Goal: Task Accomplishment & Management: Use online tool/utility

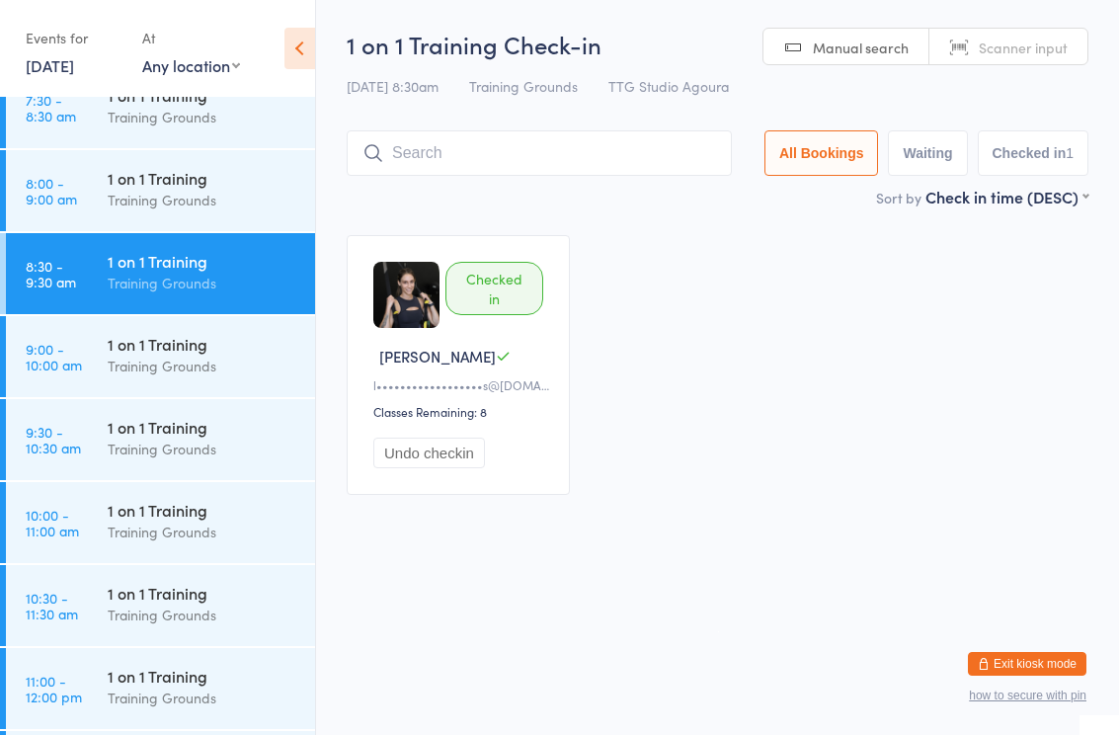
scroll to position [642, 0]
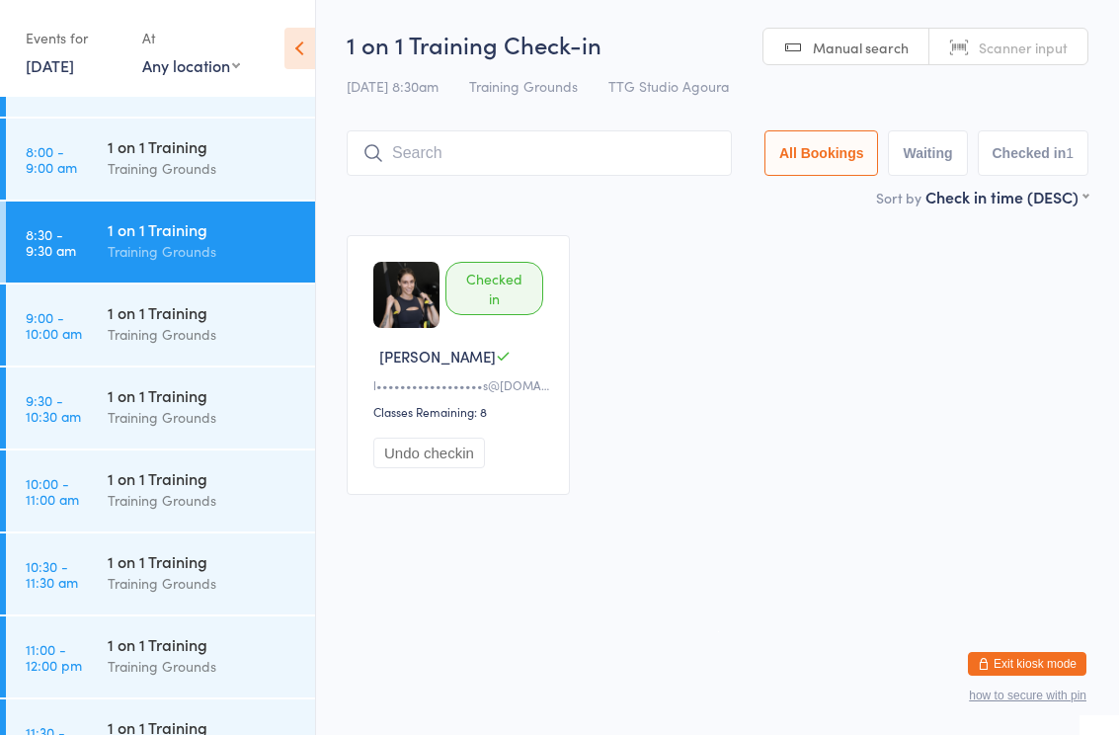
click at [84, 576] on link "10:30 - 11:30 am 1 on 1 Training Training Grounds" at bounding box center [160, 573] width 309 height 81
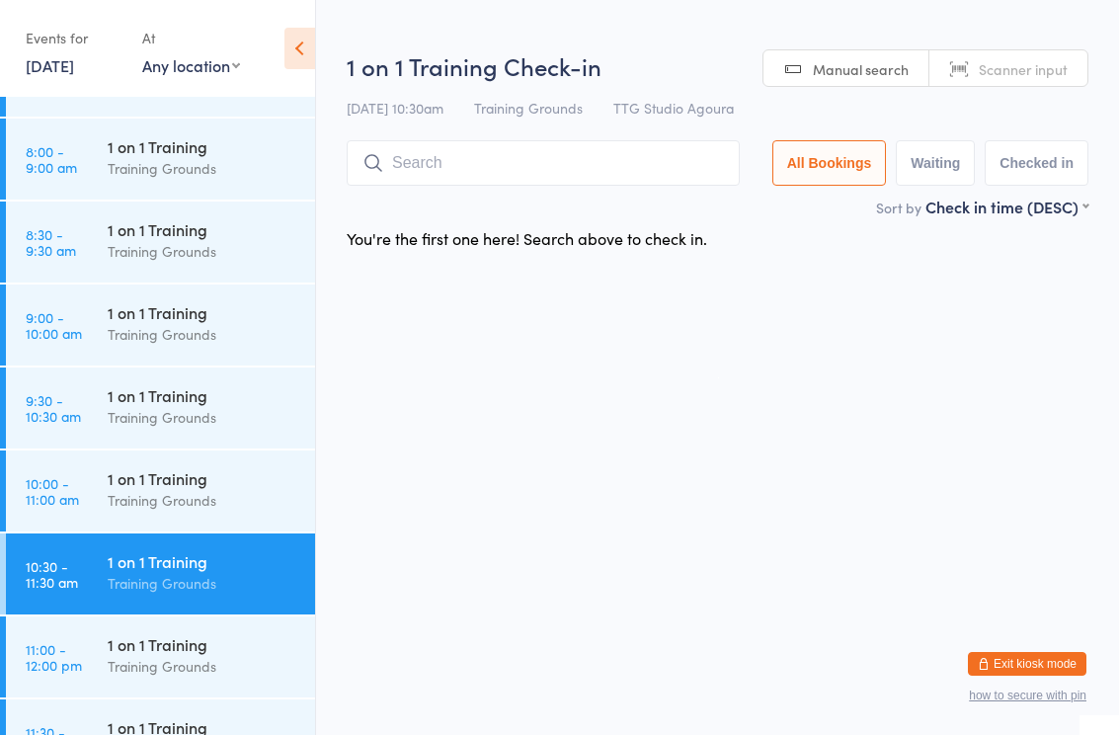
click at [432, 170] on input "search" at bounding box center [543, 162] width 393 height 45
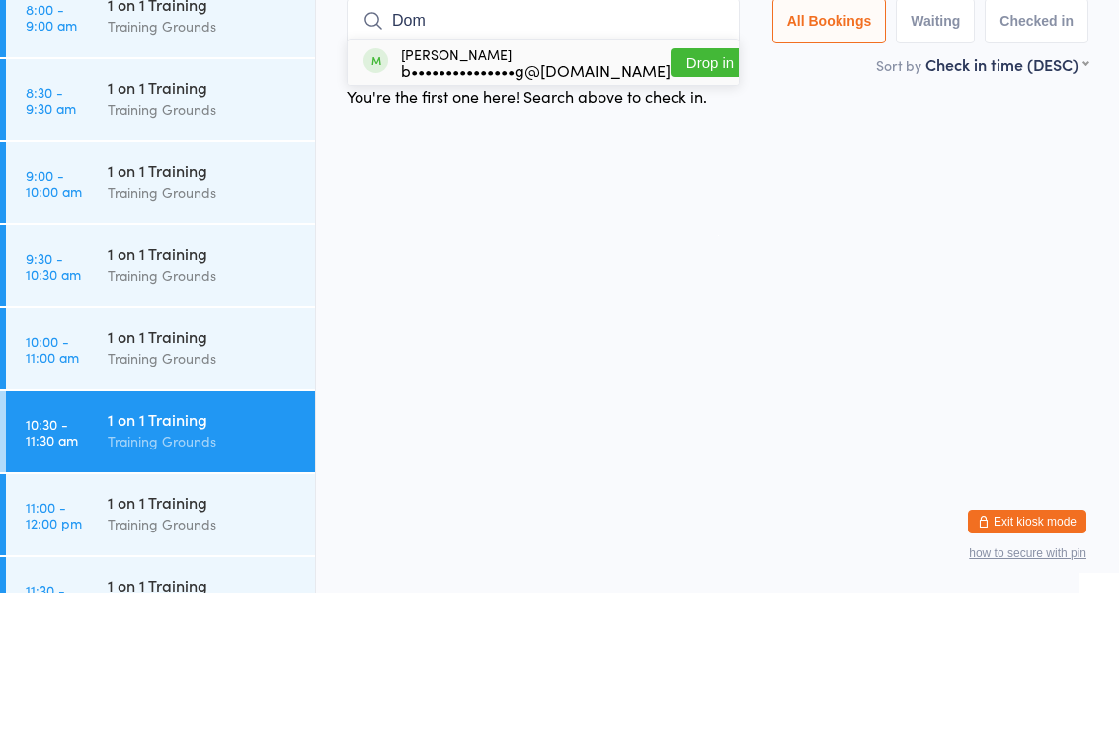
type input "Dom"
click at [670, 191] on button "Drop in" at bounding box center [709, 205] width 79 height 29
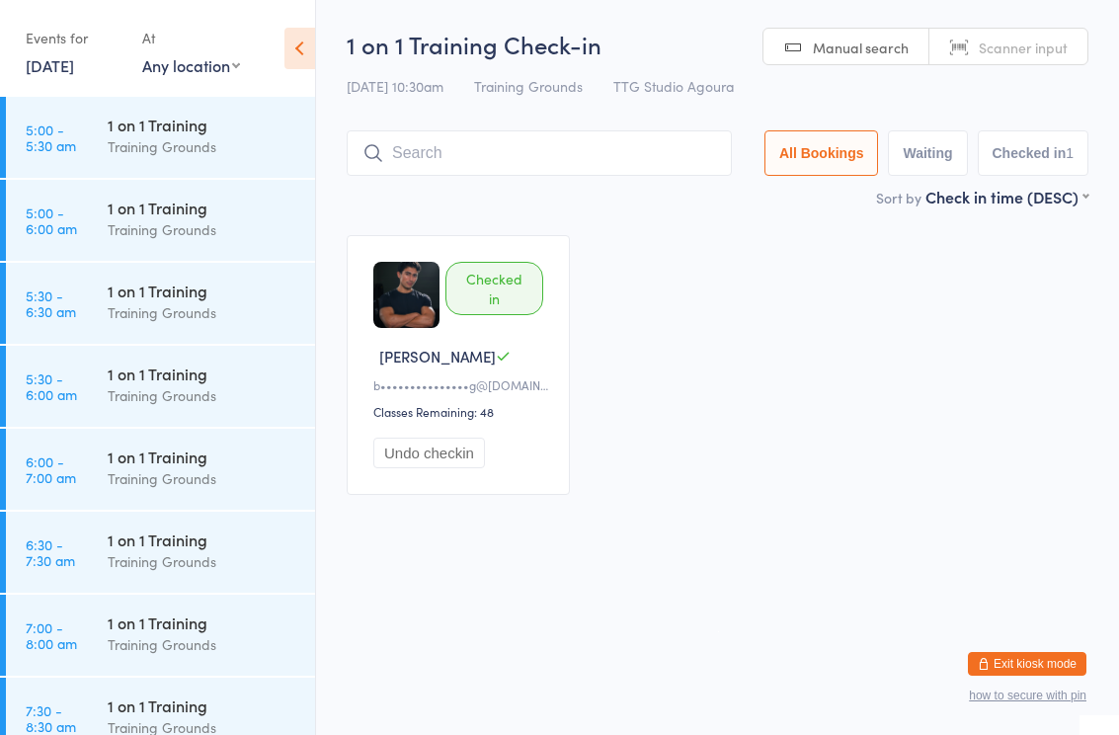
click at [755, 620] on html "You have now entered Kiosk Mode. Members will be able to check themselves in us…" at bounding box center [559, 367] width 1119 height 735
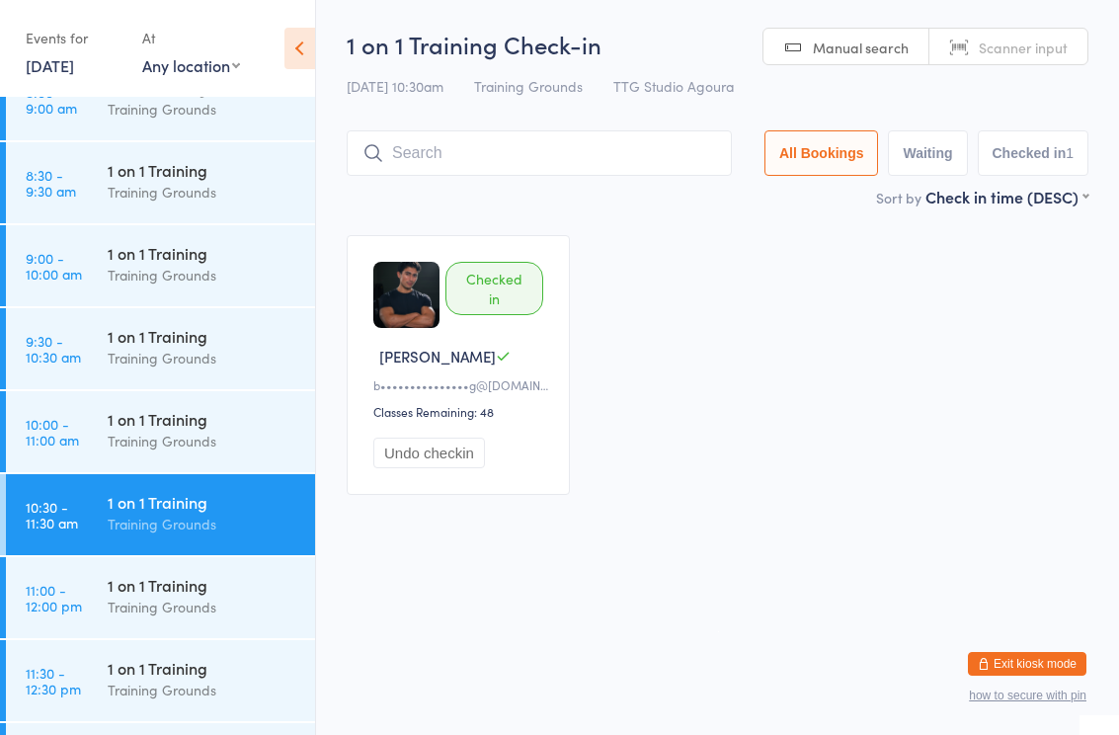
scroll to position [722, 0]
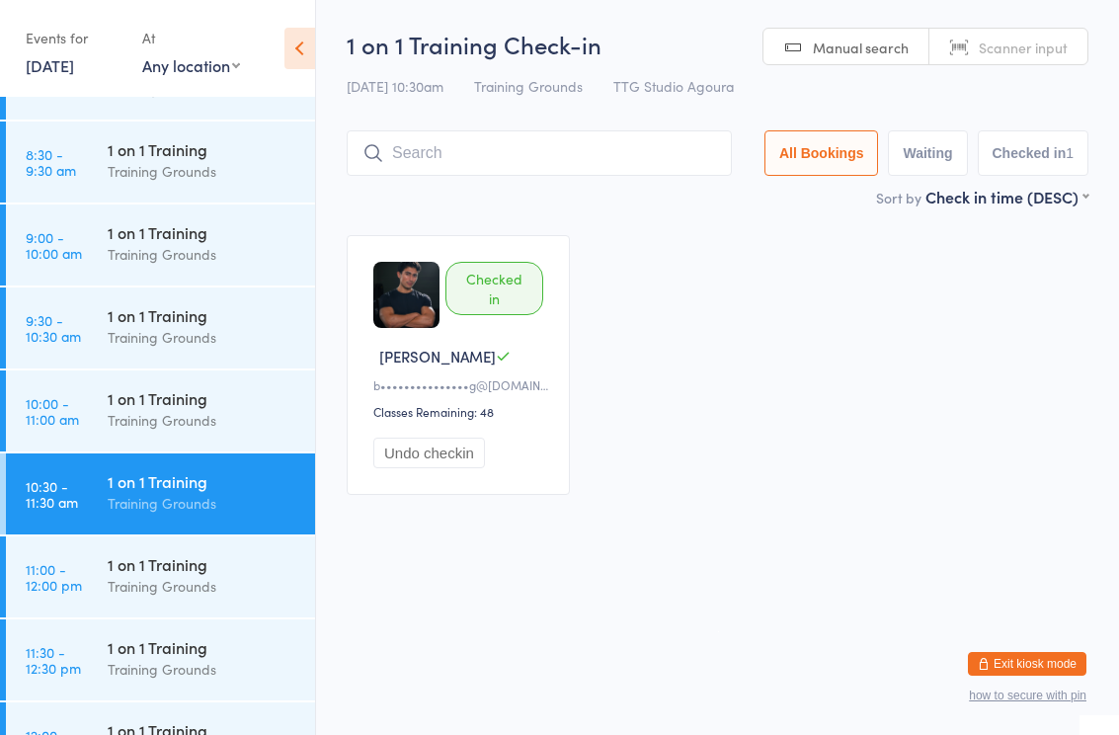
click at [176, 402] on div "1 on 1 Training" at bounding box center [203, 398] width 191 height 22
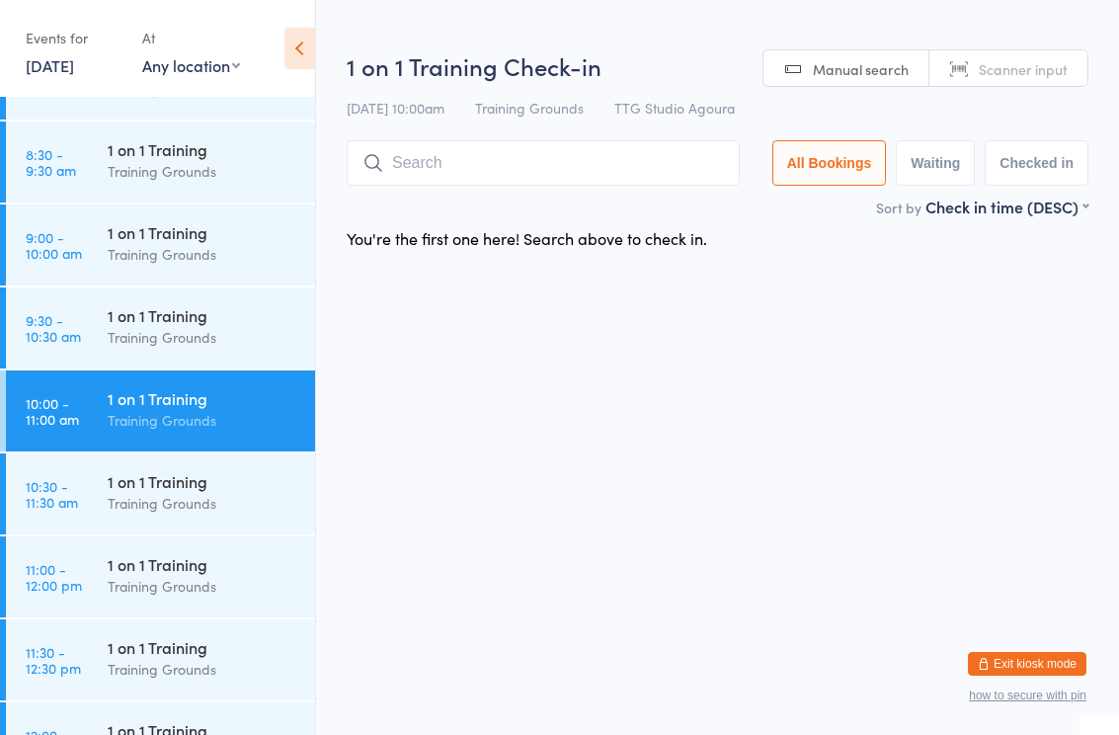
click at [180, 496] on div "Training Grounds" at bounding box center [203, 503] width 191 height 23
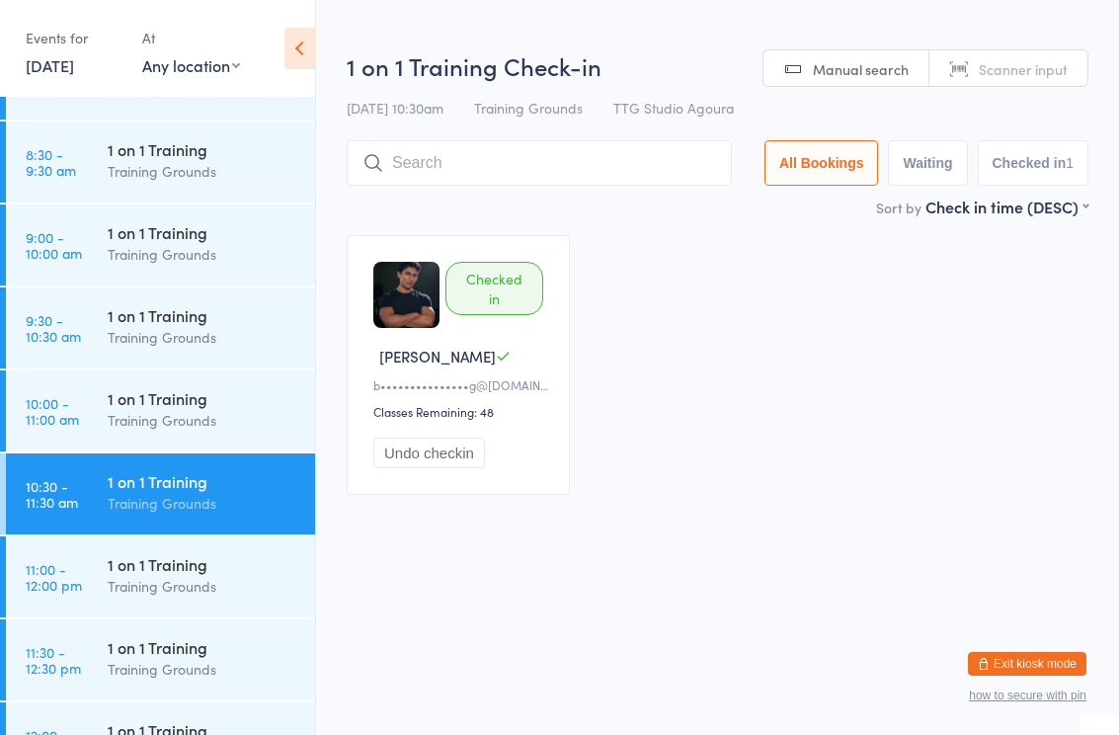
click at [74, 61] on link "[DATE]" at bounding box center [50, 65] width 48 height 22
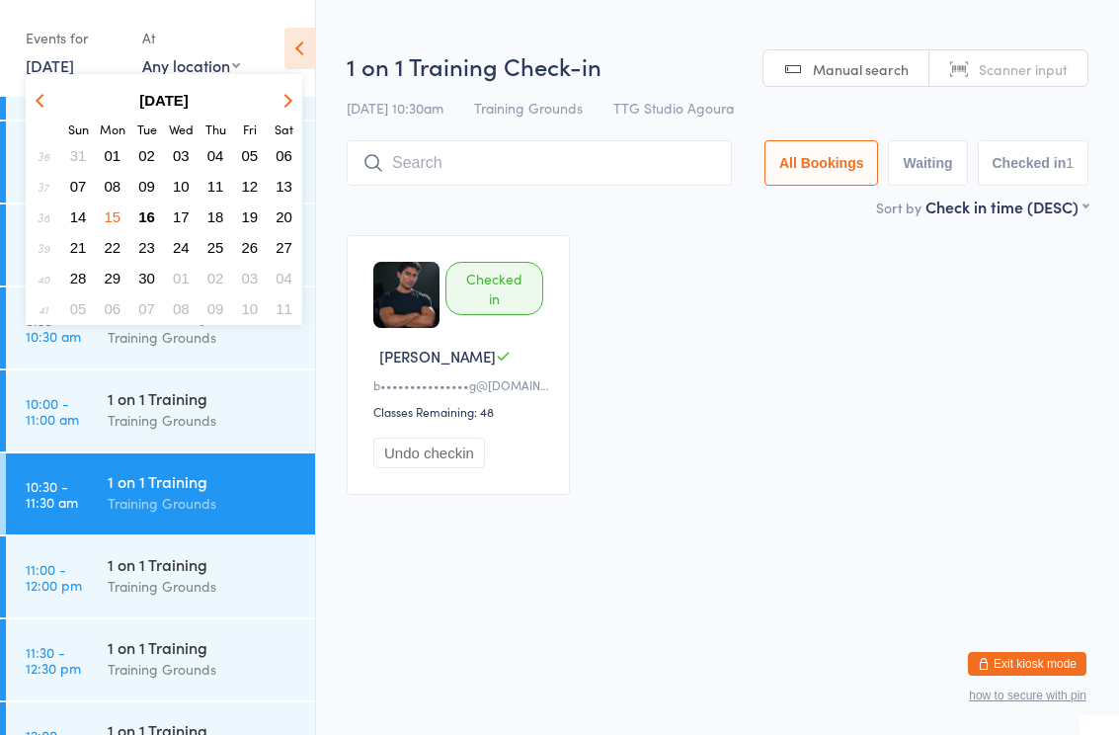
click at [115, 206] on button "15" at bounding box center [113, 216] width 31 height 27
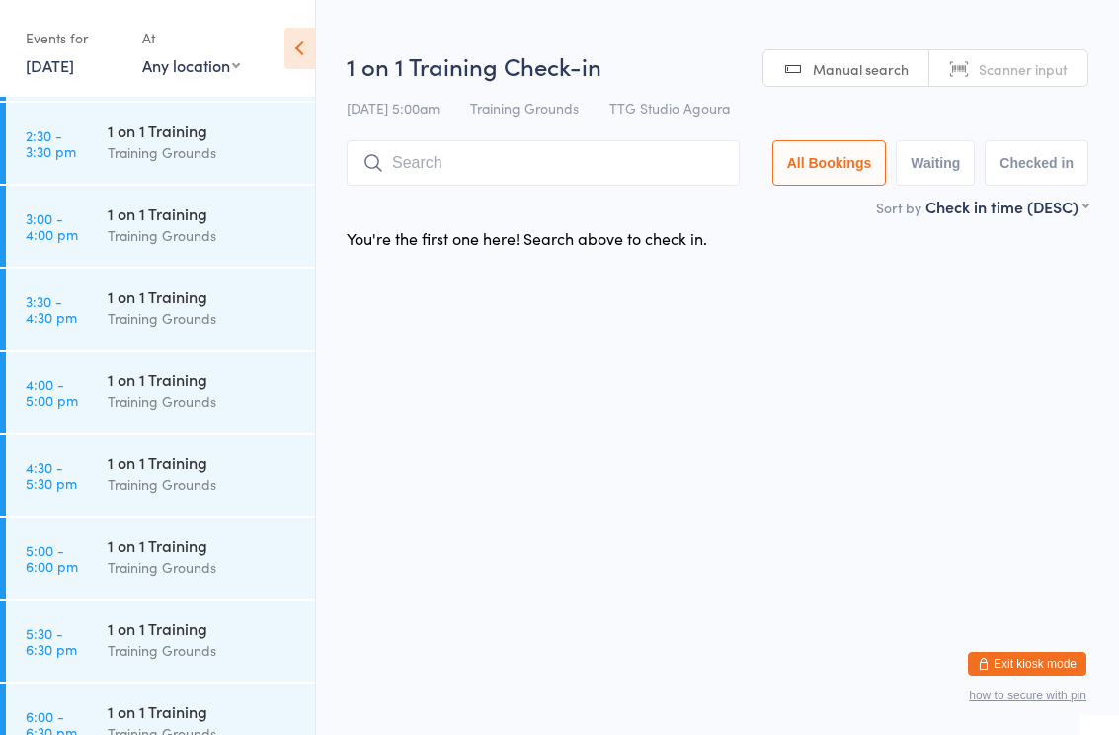
scroll to position [1953, 0]
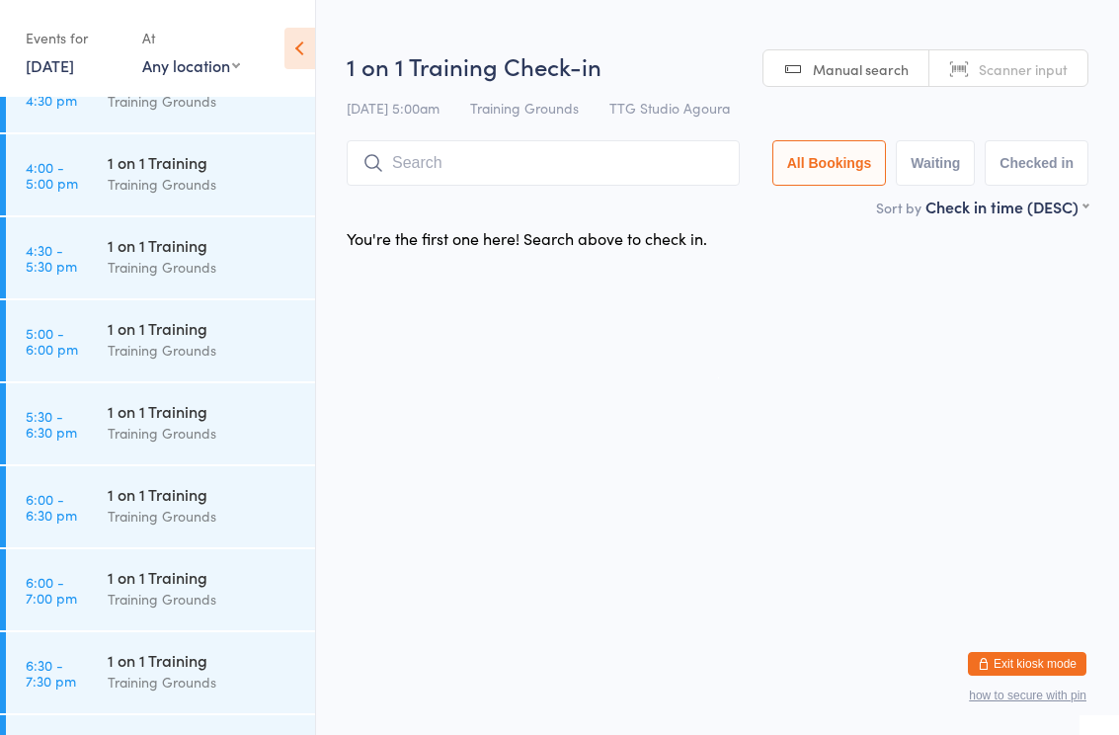
click at [221, 329] on div "1 on 1 Training" at bounding box center [203, 328] width 191 height 22
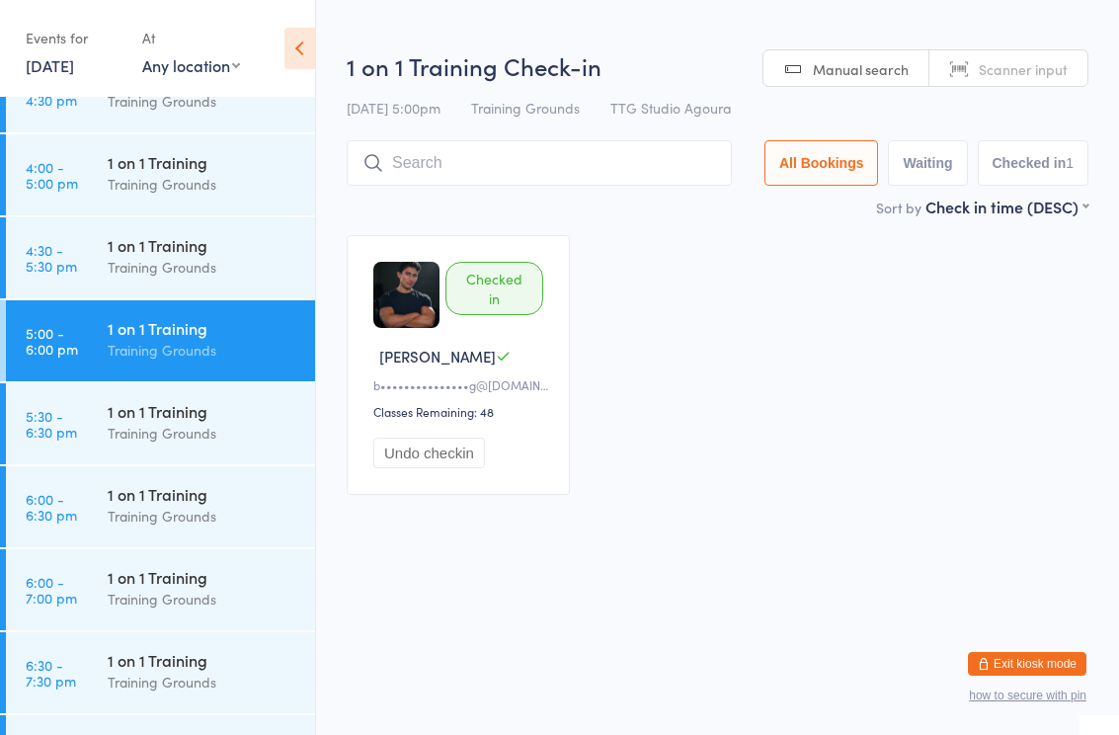
click at [199, 506] on div "Training Grounds" at bounding box center [203, 516] width 191 height 23
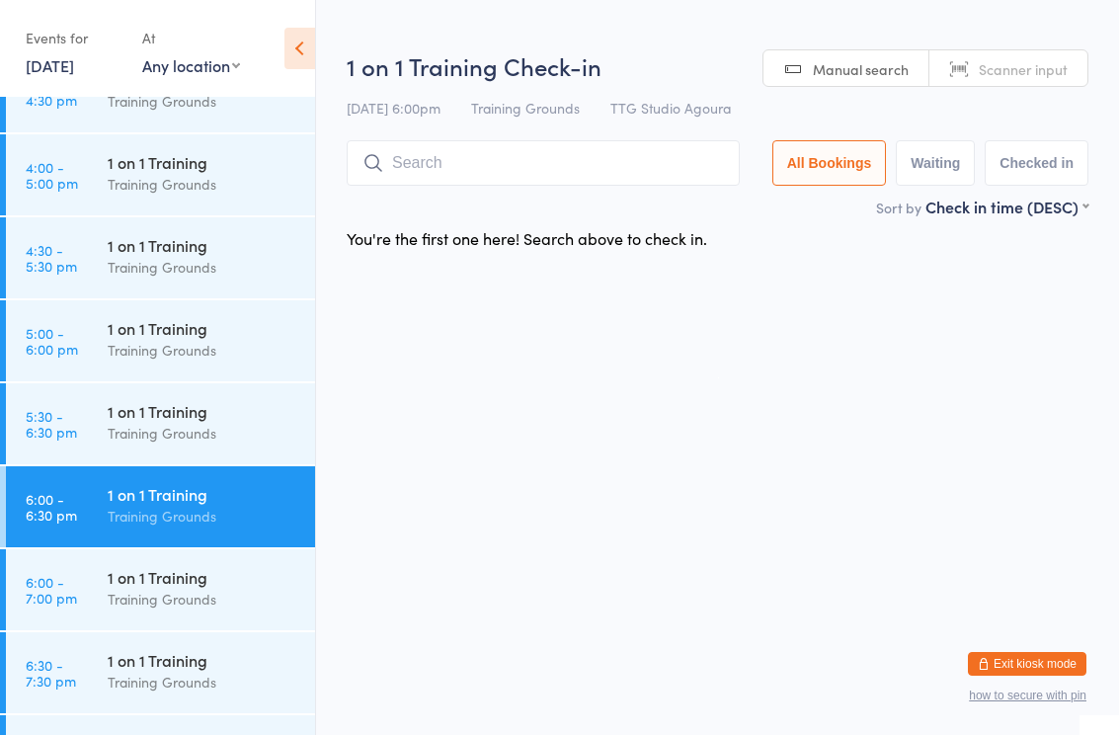
click at [212, 579] on div "1 on 1 Training" at bounding box center [203, 577] width 191 height 22
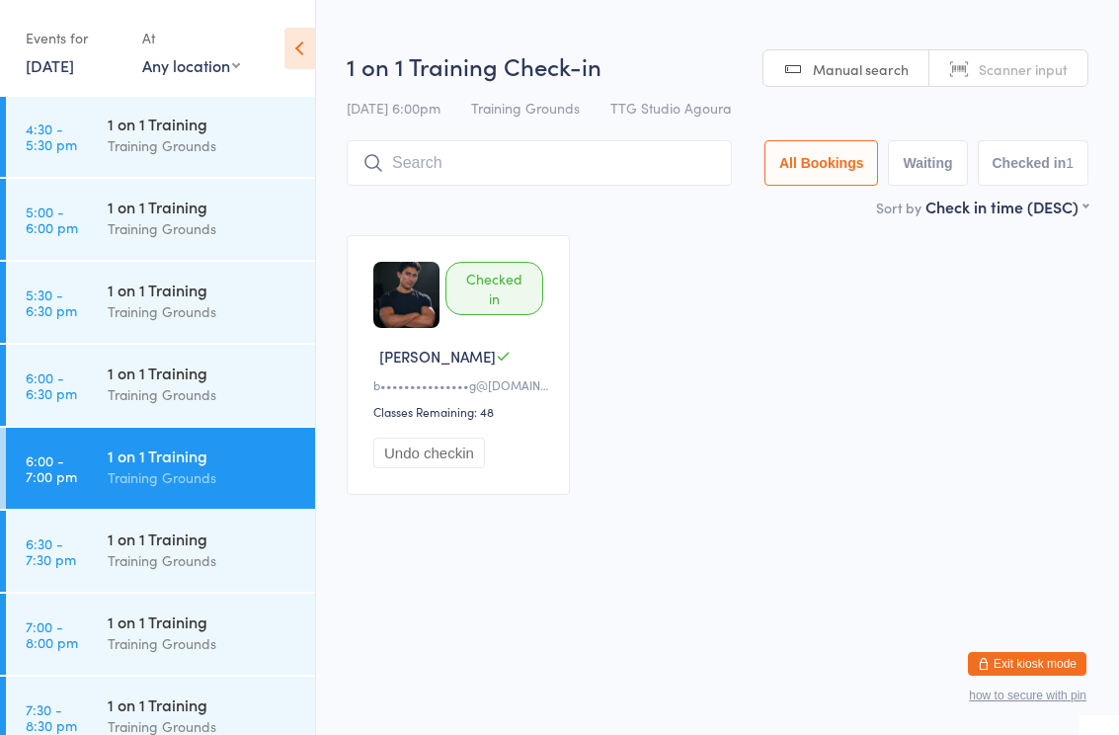
scroll to position [2076, 0]
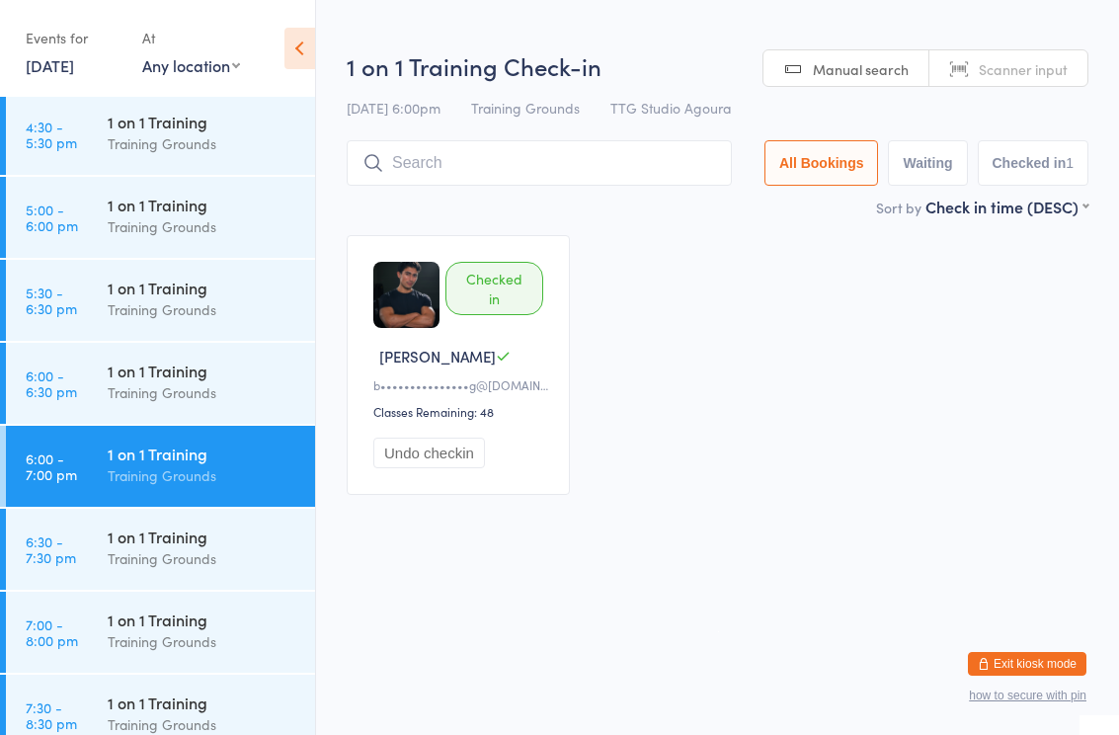
click at [185, 545] on div "1 on 1 Training" at bounding box center [203, 536] width 191 height 22
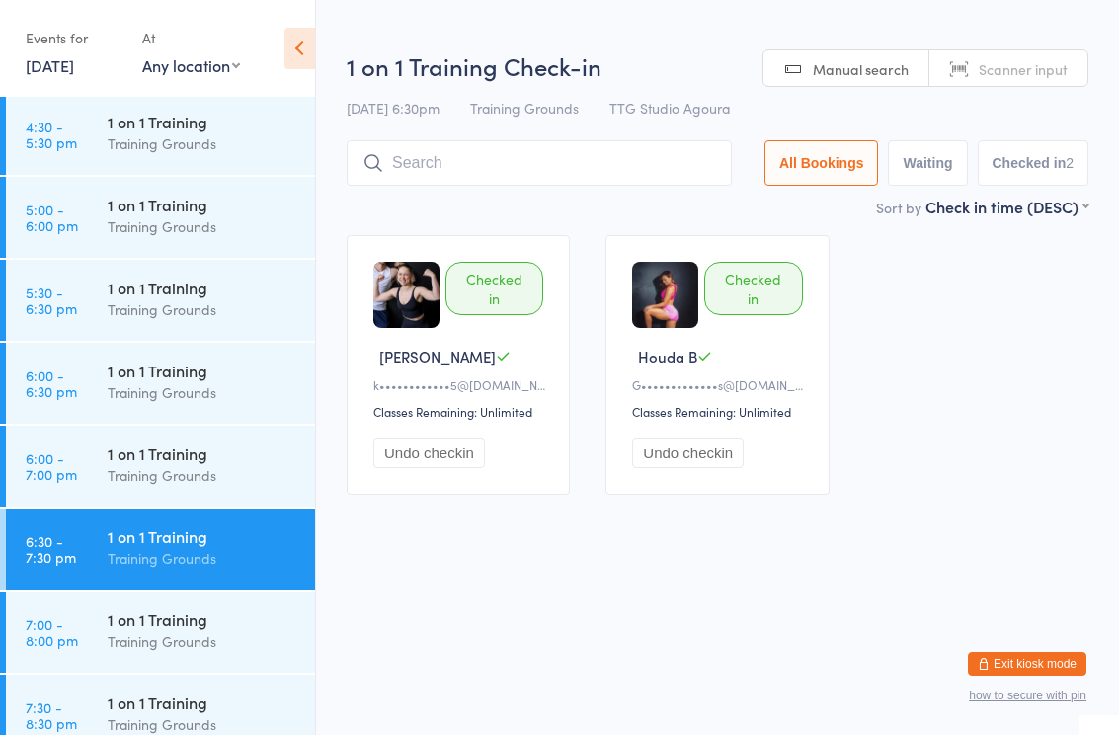
click at [179, 624] on div "1 on 1 Training" at bounding box center [203, 619] width 191 height 22
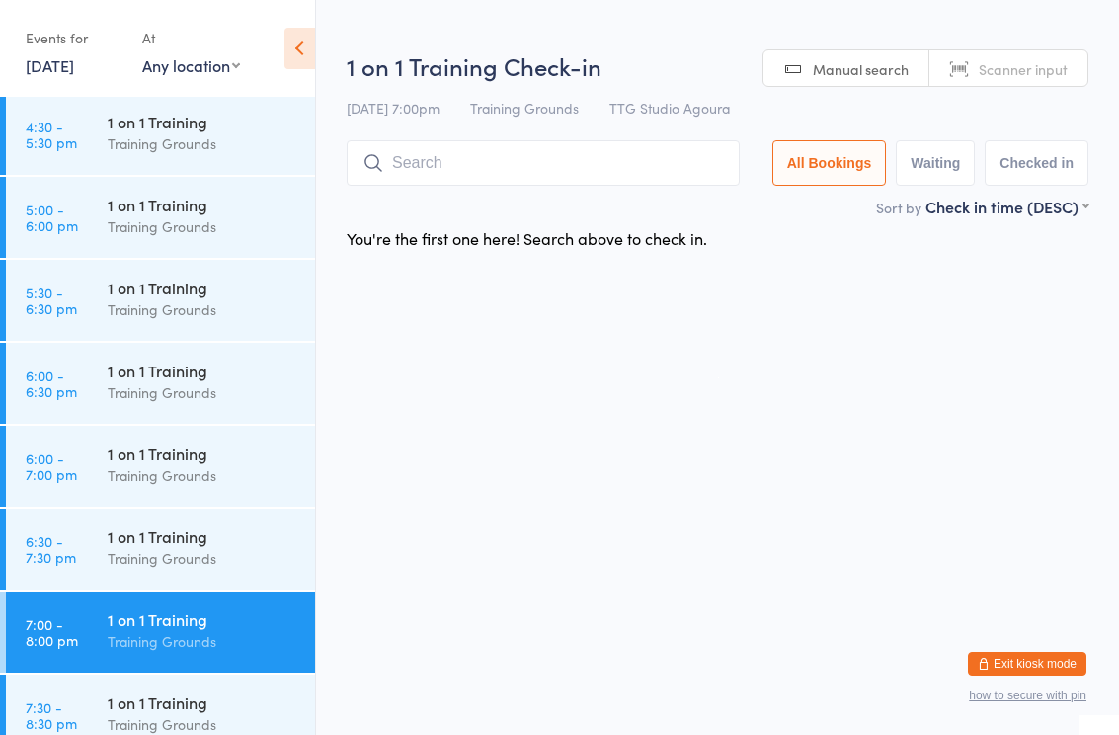
click at [74, 67] on link "15 Sep, 2025" at bounding box center [50, 65] width 48 height 22
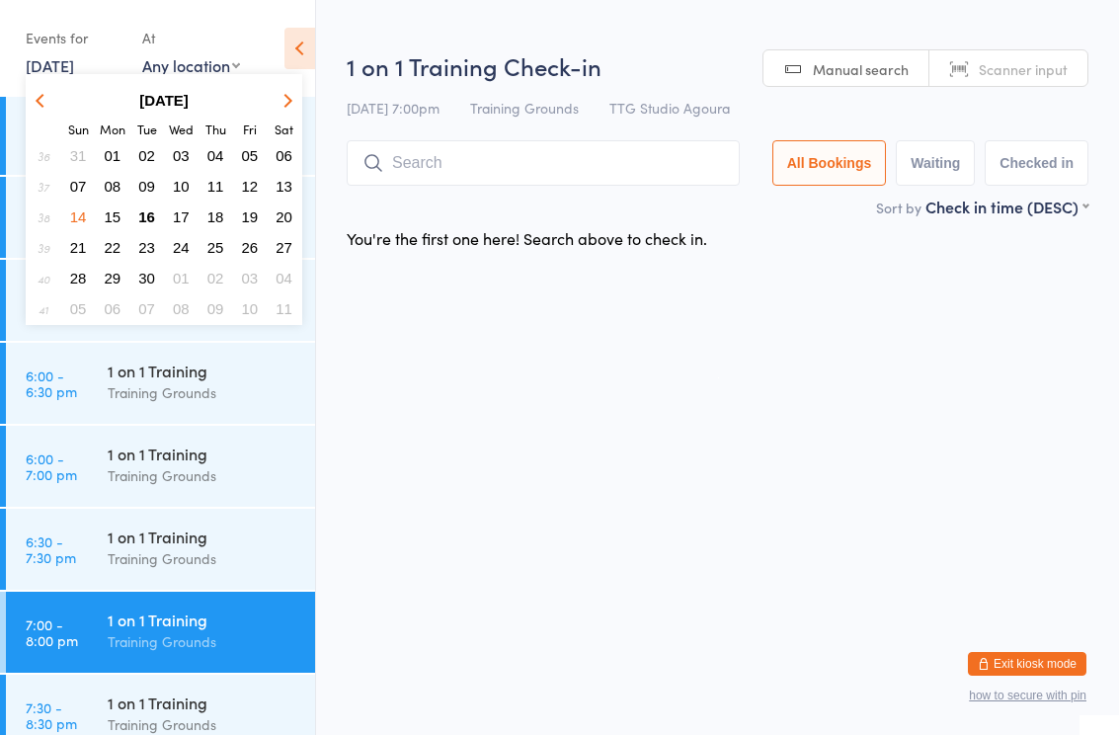
click at [144, 224] on span "16" at bounding box center [146, 216] width 17 height 17
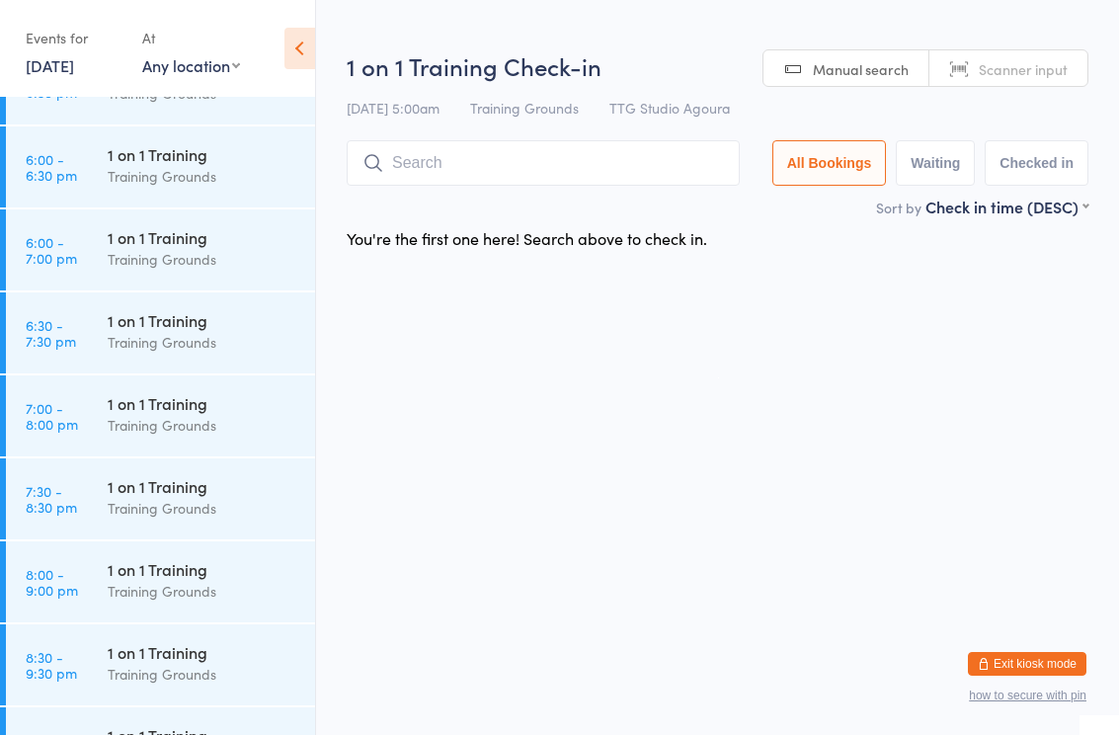
scroll to position [2316, 0]
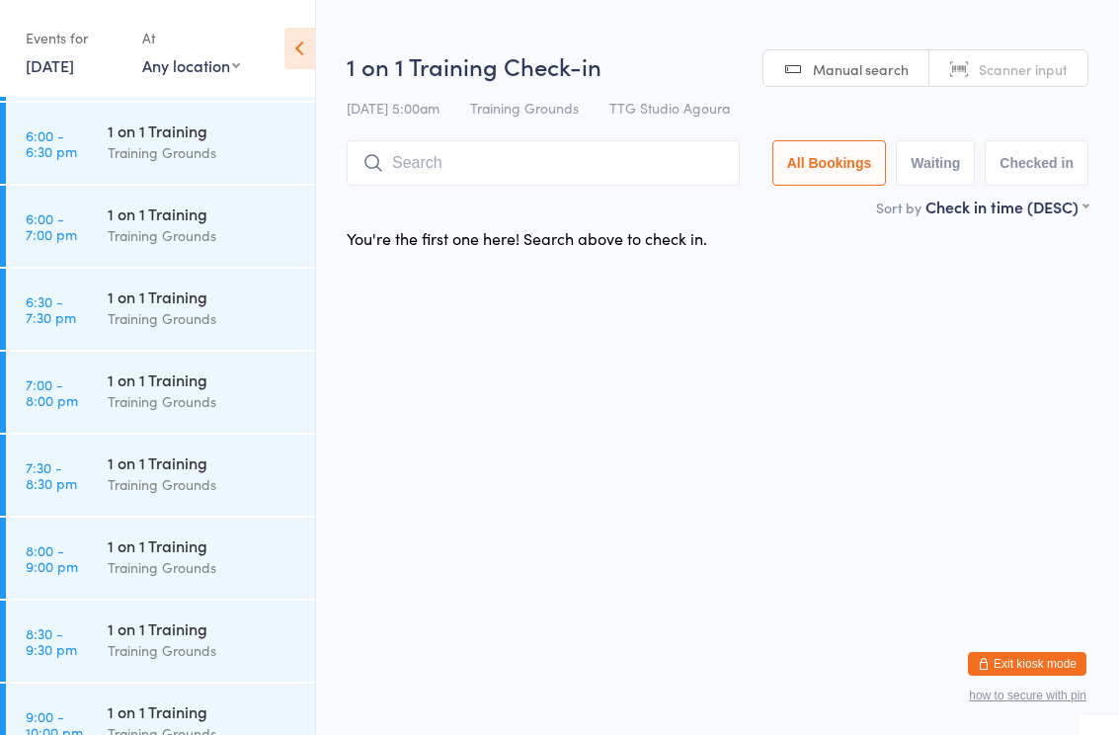
click at [497, 453] on html "You have now entered Kiosk Mode. Members will be able to check themselves in us…" at bounding box center [559, 367] width 1119 height 735
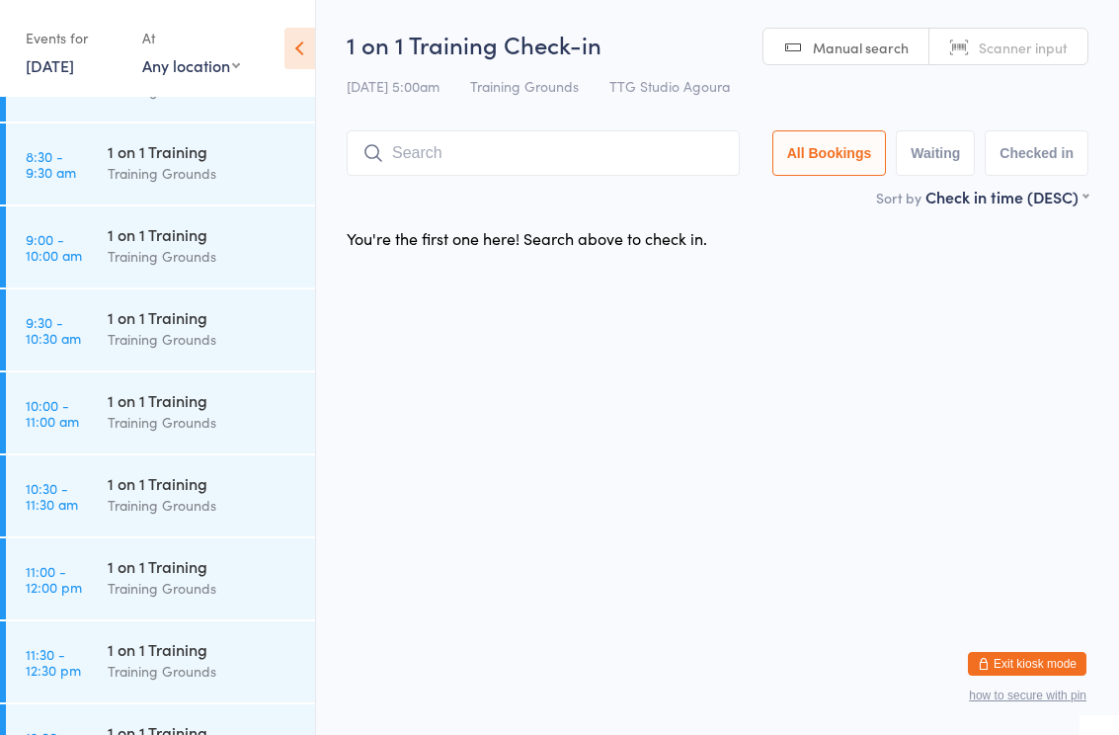
scroll to position [749, 0]
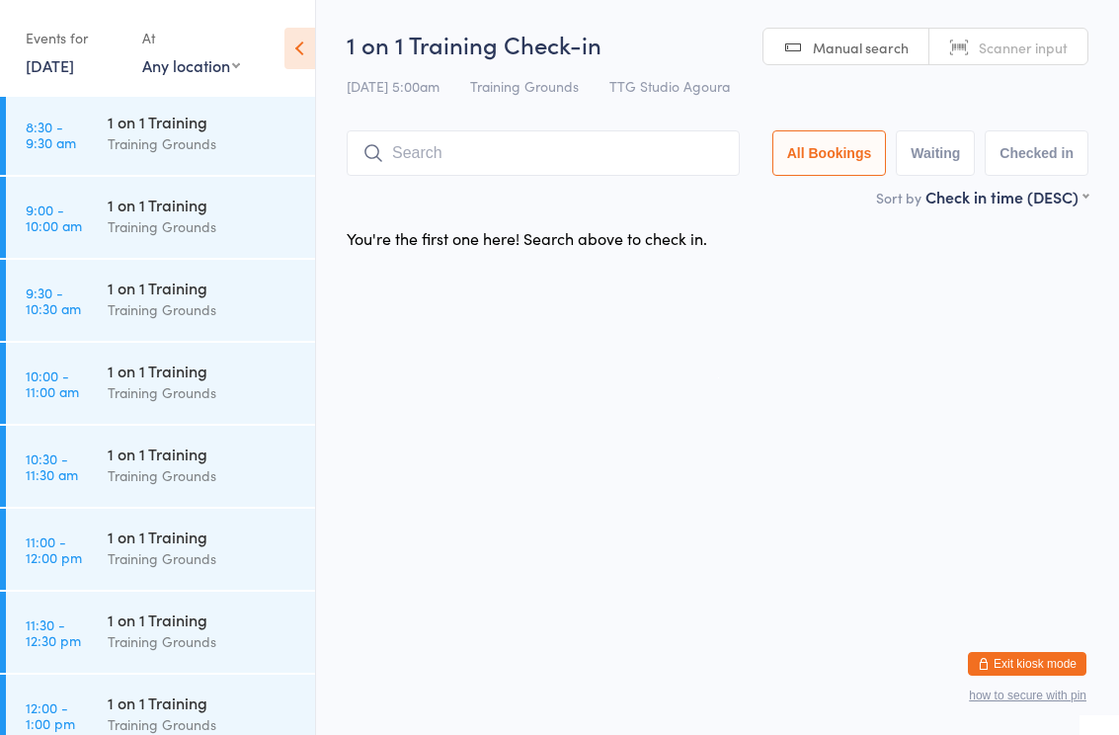
click at [203, 552] on div "Training Grounds" at bounding box center [203, 558] width 191 height 23
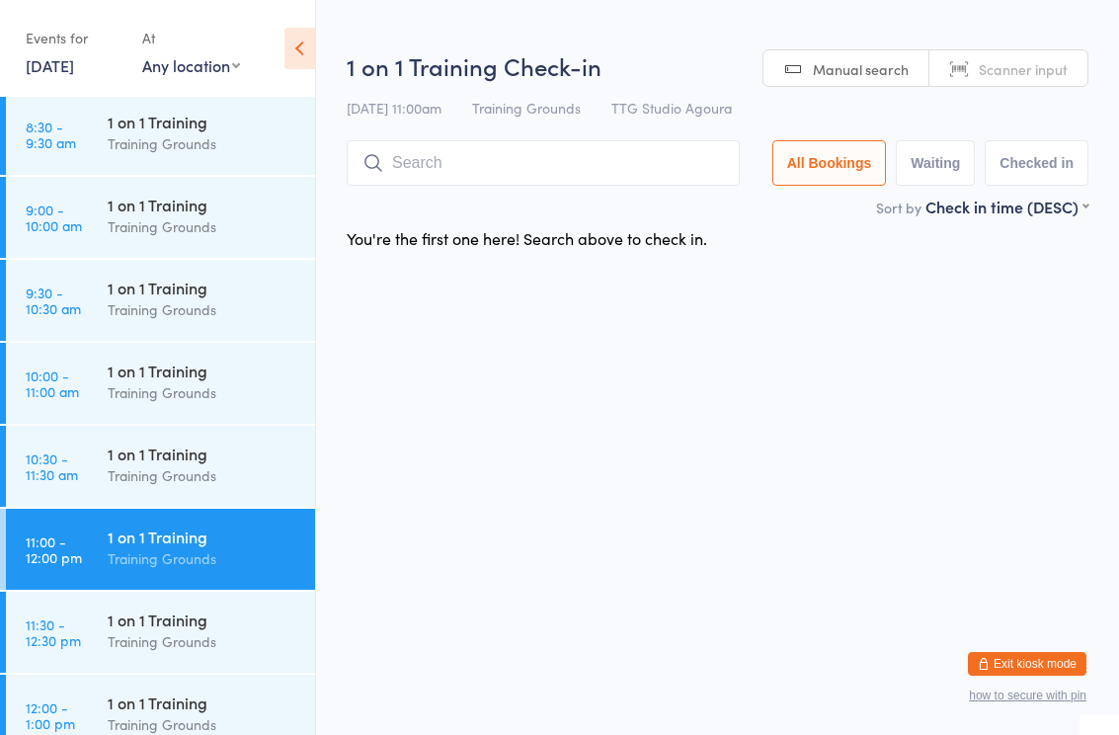
click at [569, 163] on input "search" at bounding box center [543, 162] width 393 height 45
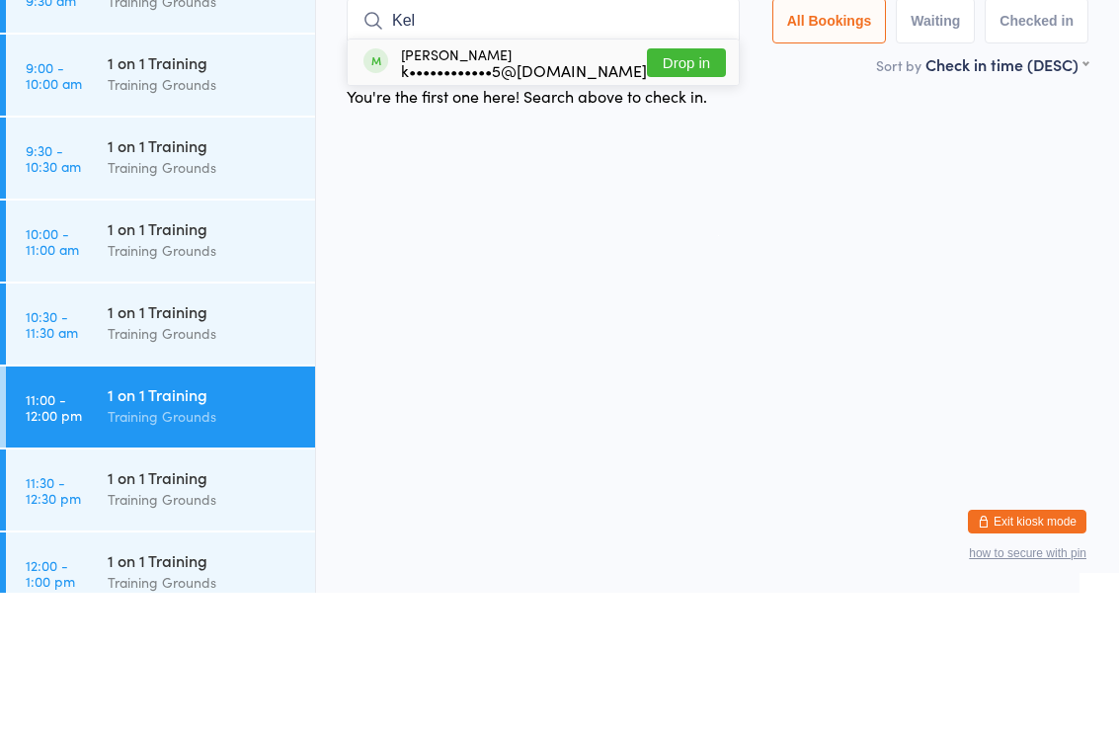
type input "Kel"
click at [706, 191] on button "Drop in" at bounding box center [686, 205] width 79 height 29
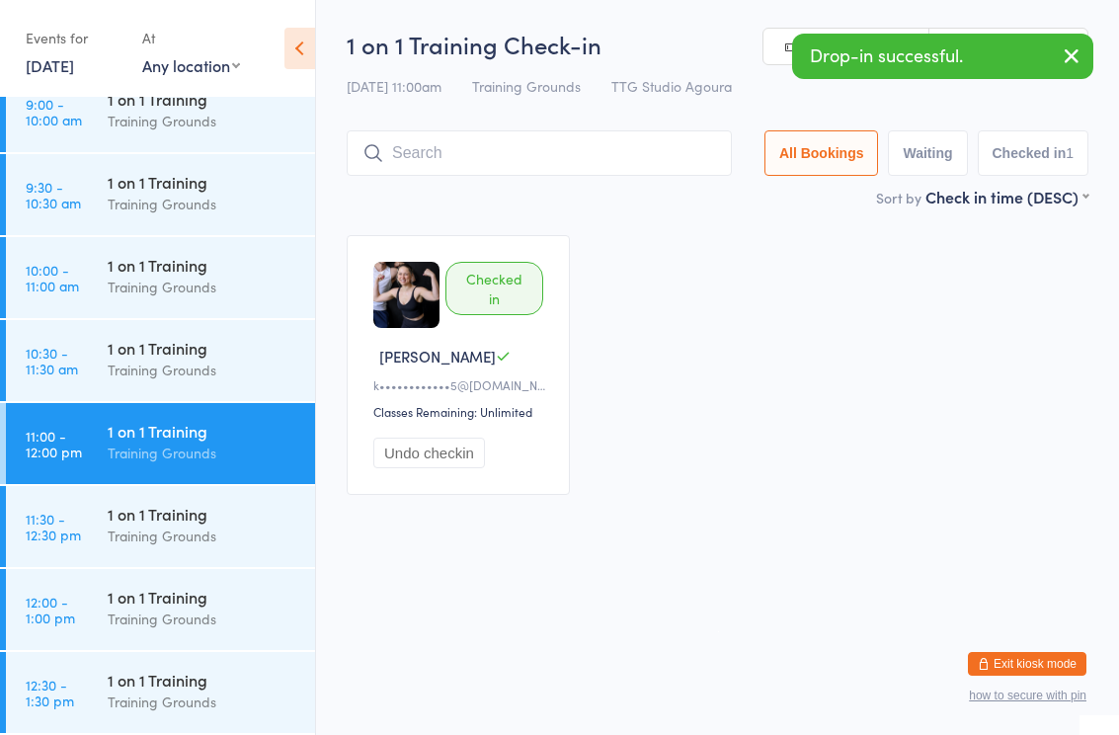
scroll to position [890, 0]
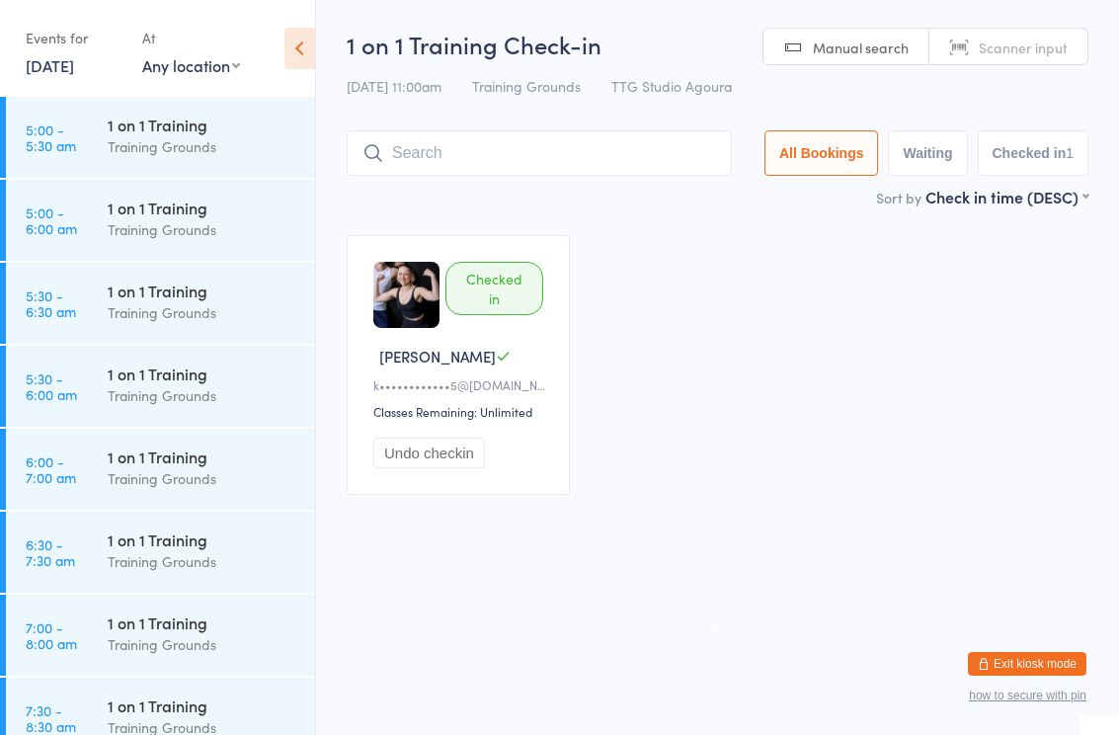
click at [729, 512] on div "Checked in [PERSON_NAME] L k••••••••••••5@[DOMAIN_NAME] Classes Remaining: Unli…" at bounding box center [717, 364] width 777 height 295
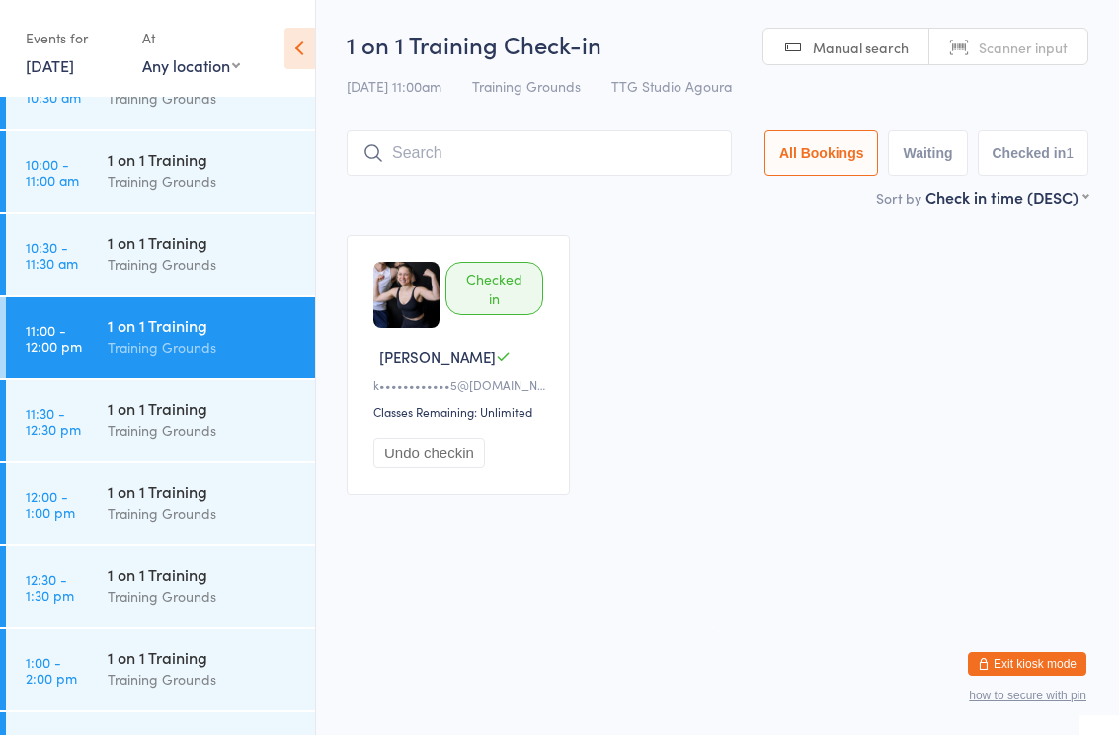
scroll to position [963, 0]
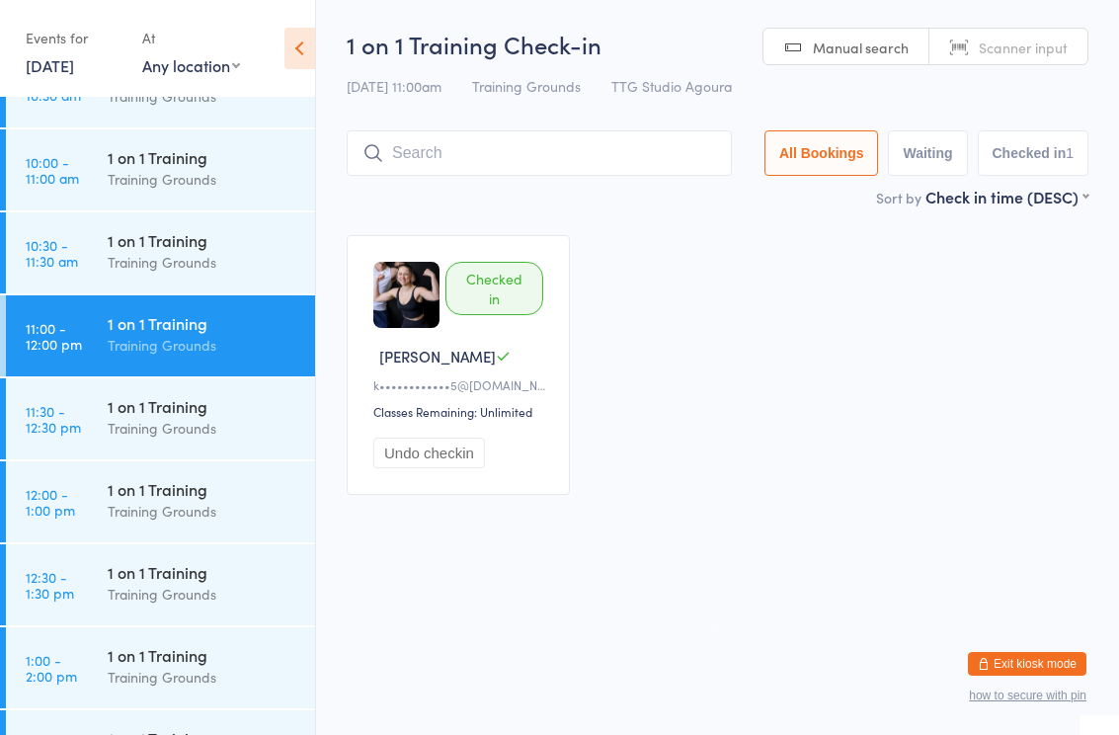
click at [86, 516] on link "12:00 - 1:00 pm 1 on 1 Training Training Grounds" at bounding box center [160, 501] width 309 height 81
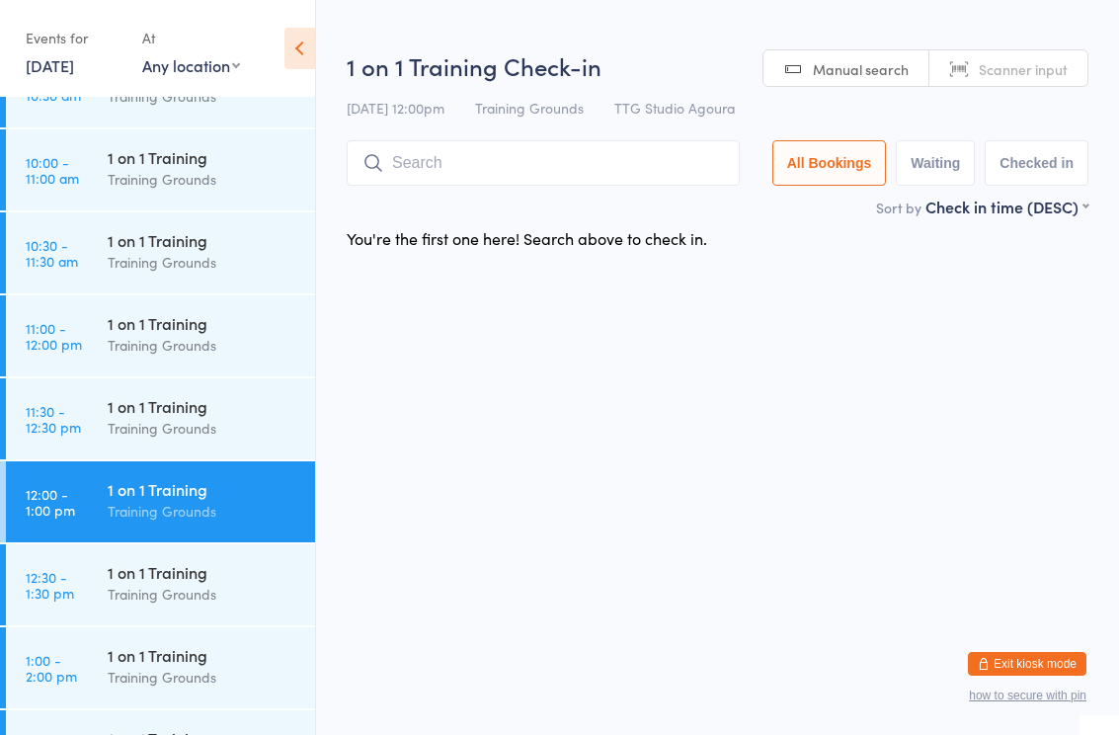
click at [546, 147] on input "search" at bounding box center [543, 162] width 393 height 45
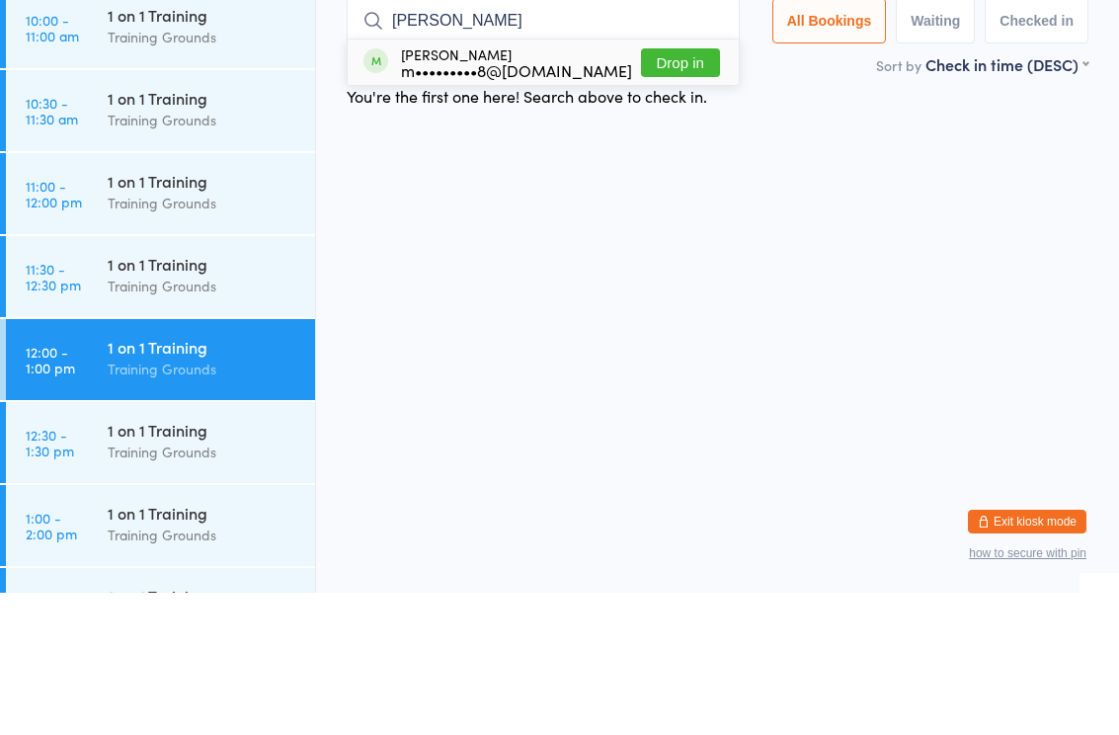
type input "Mason"
click at [683, 191] on button "Drop in" at bounding box center [680, 205] width 79 height 29
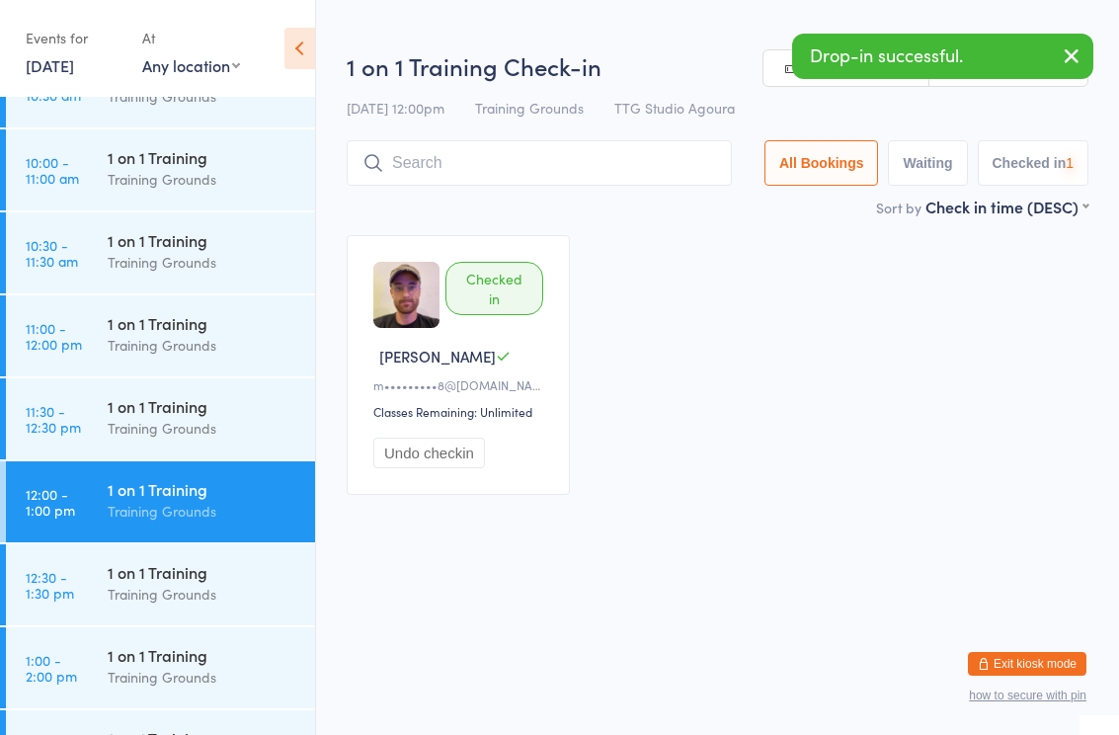
click at [89, 430] on link "11:30 - 12:30 pm 1 on 1 Training Training Grounds" at bounding box center [160, 418] width 309 height 81
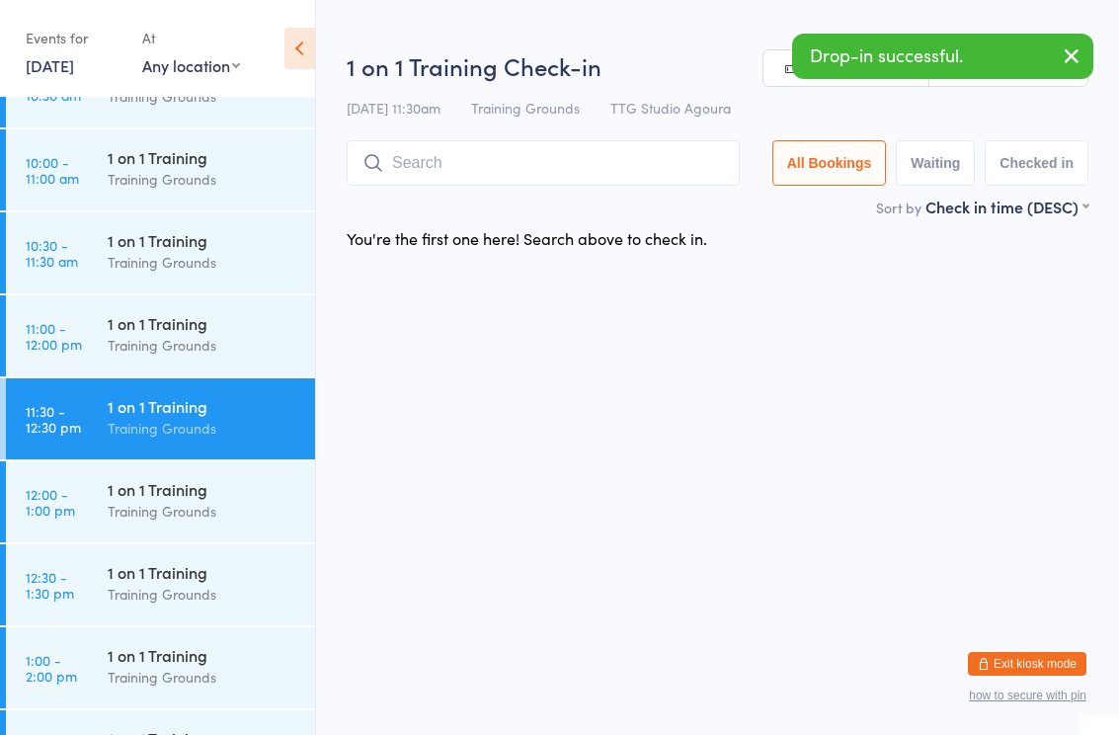
click at [92, 340] on link "11:00 - 12:00 pm 1 on 1 Training Training Grounds" at bounding box center [160, 335] width 309 height 81
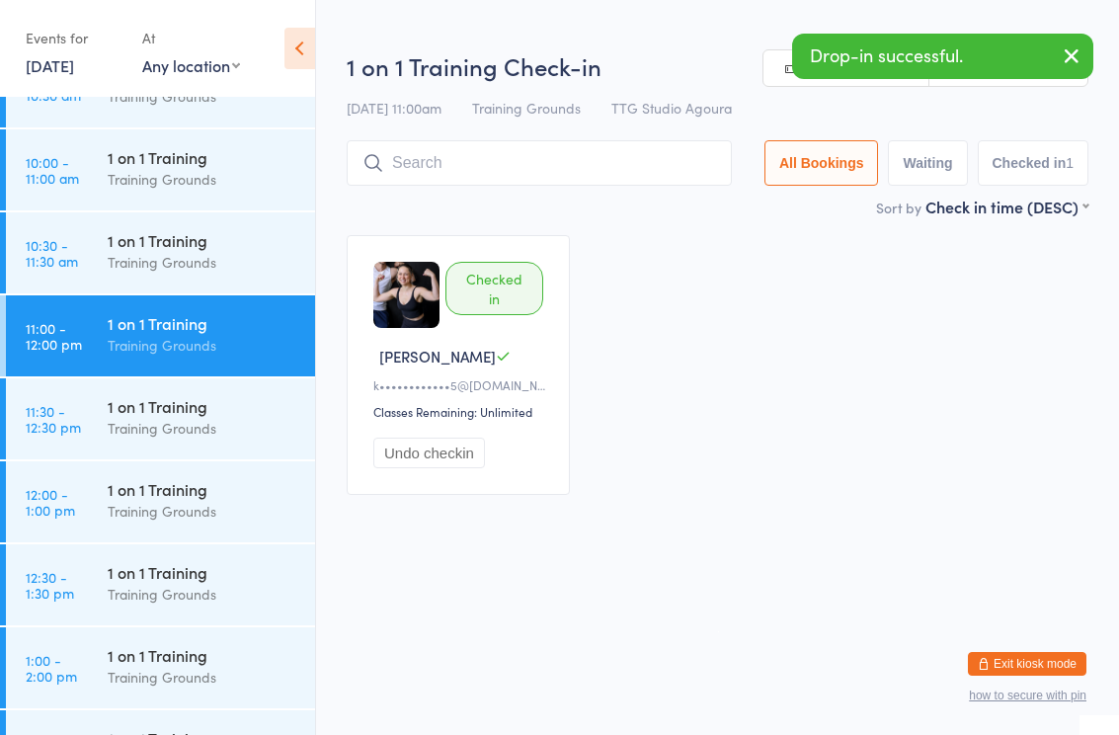
click at [111, 503] on div "Training Grounds" at bounding box center [203, 511] width 191 height 23
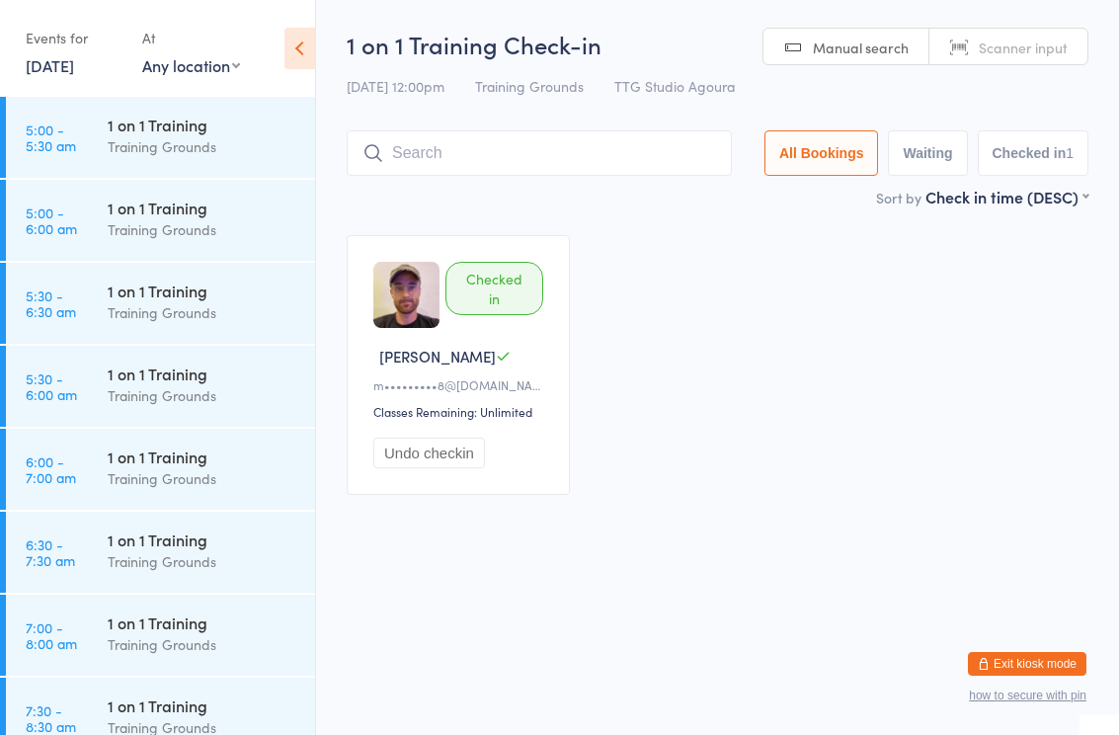
click at [74, 68] on link "[DATE]" at bounding box center [50, 65] width 48 height 22
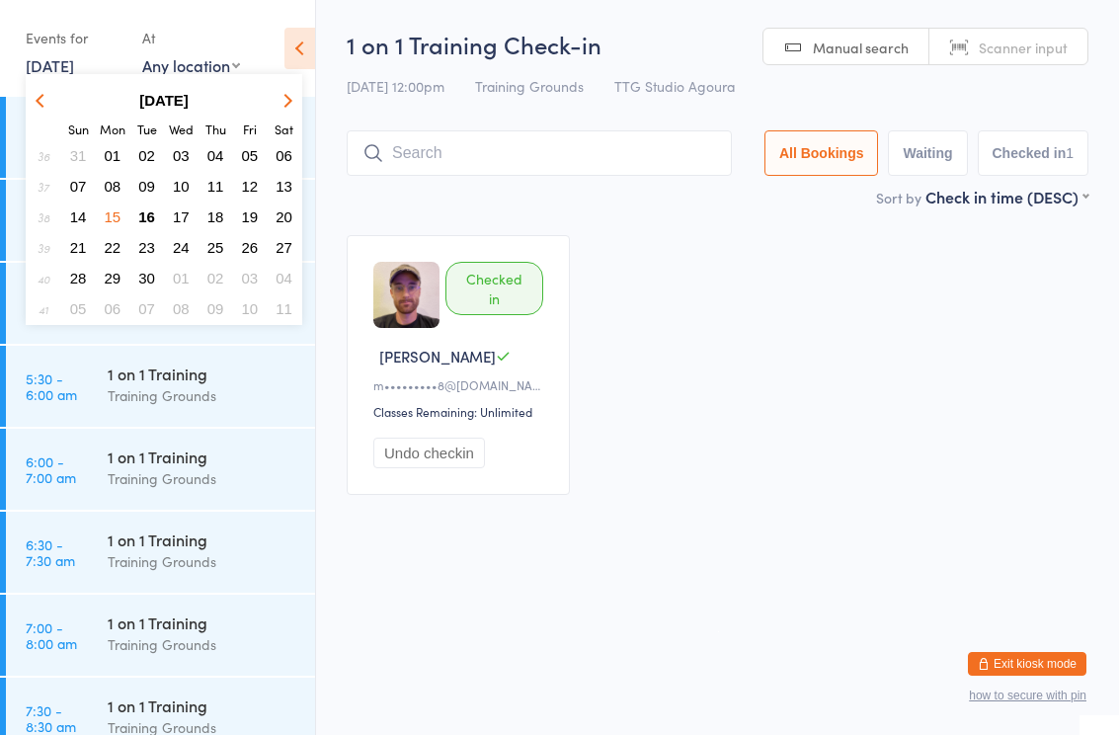
click at [161, 211] on button "16" at bounding box center [146, 216] width 31 height 27
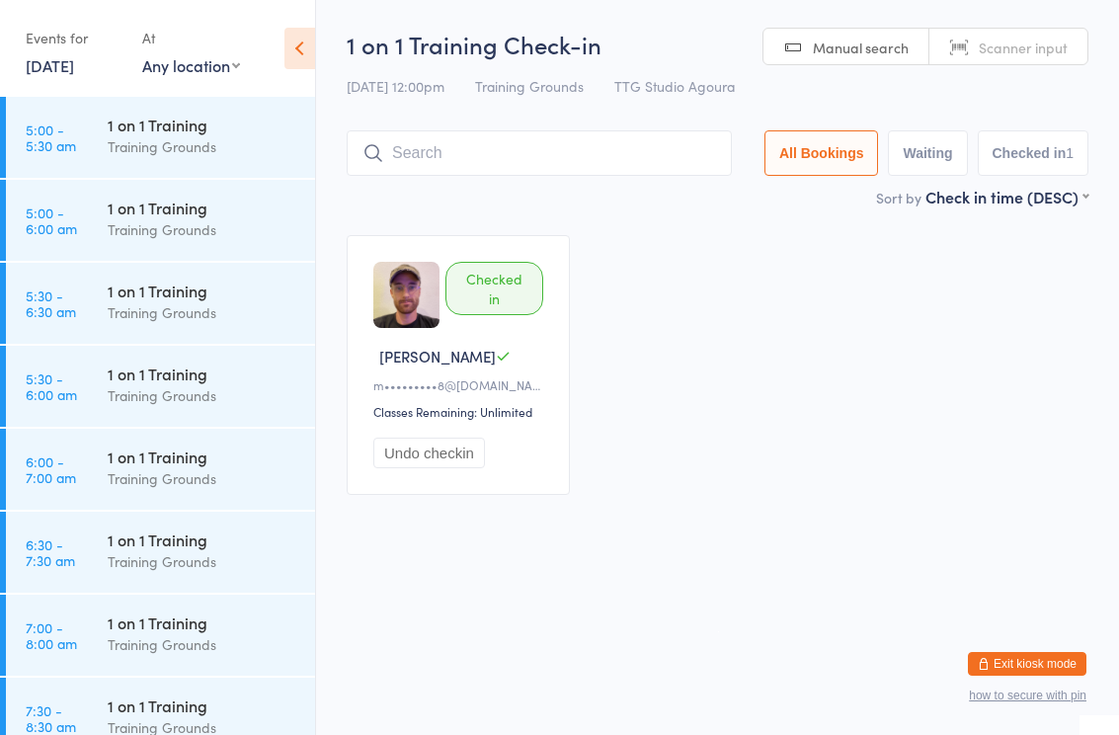
click at [166, 473] on div "Training Grounds" at bounding box center [203, 478] width 191 height 23
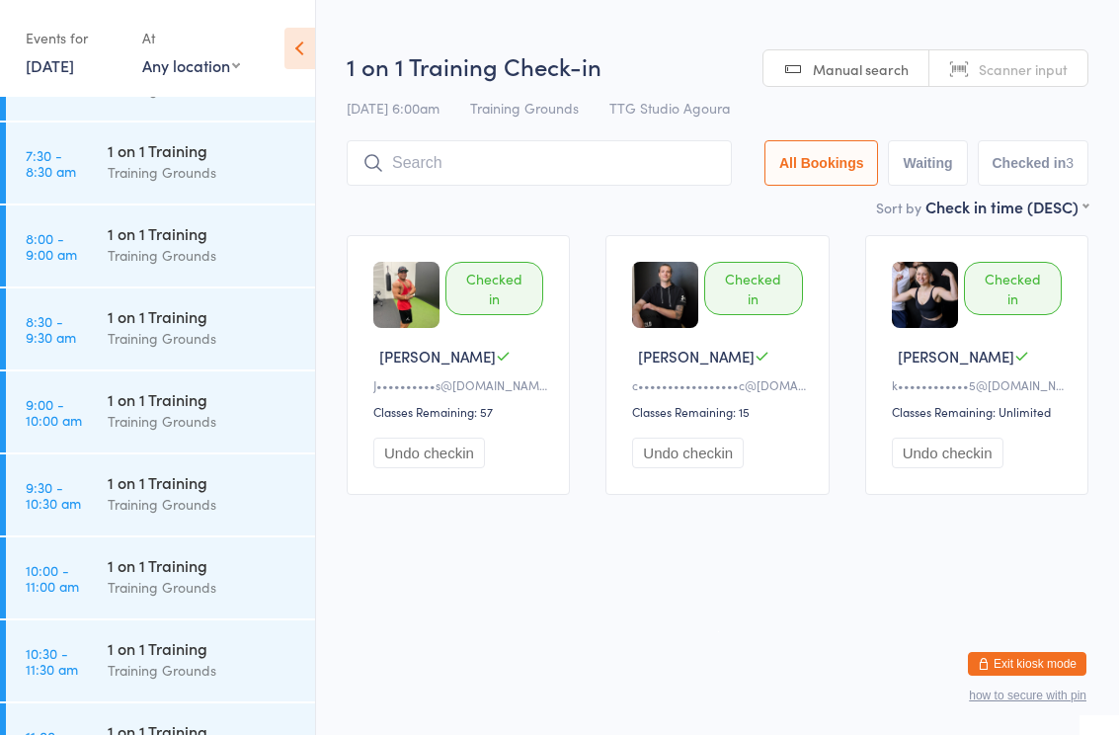
scroll to position [556, 0]
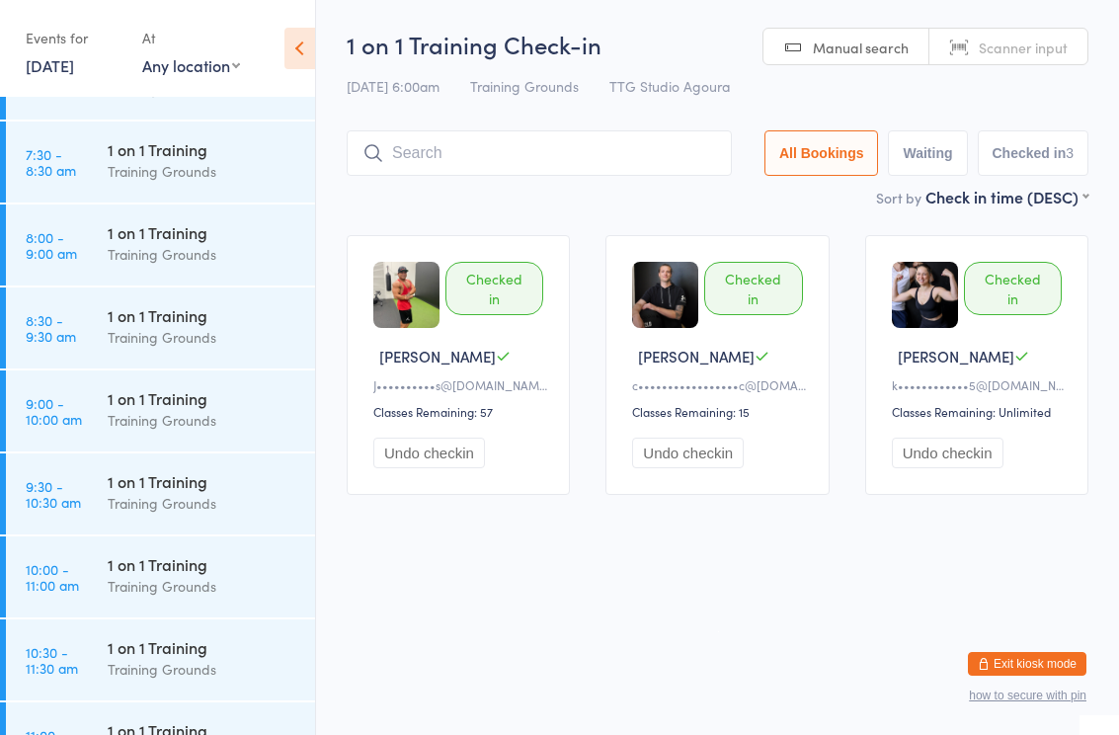
click at [180, 592] on div "Training Grounds" at bounding box center [203, 586] width 191 height 23
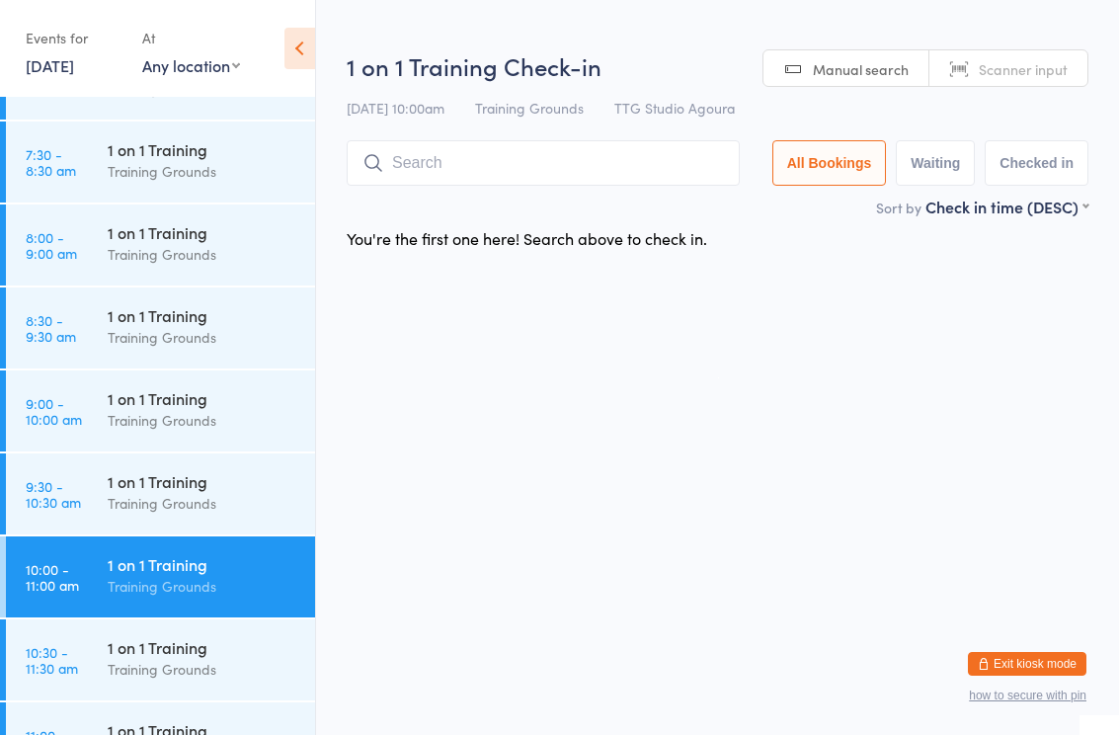
click at [501, 177] on input "search" at bounding box center [543, 162] width 393 height 45
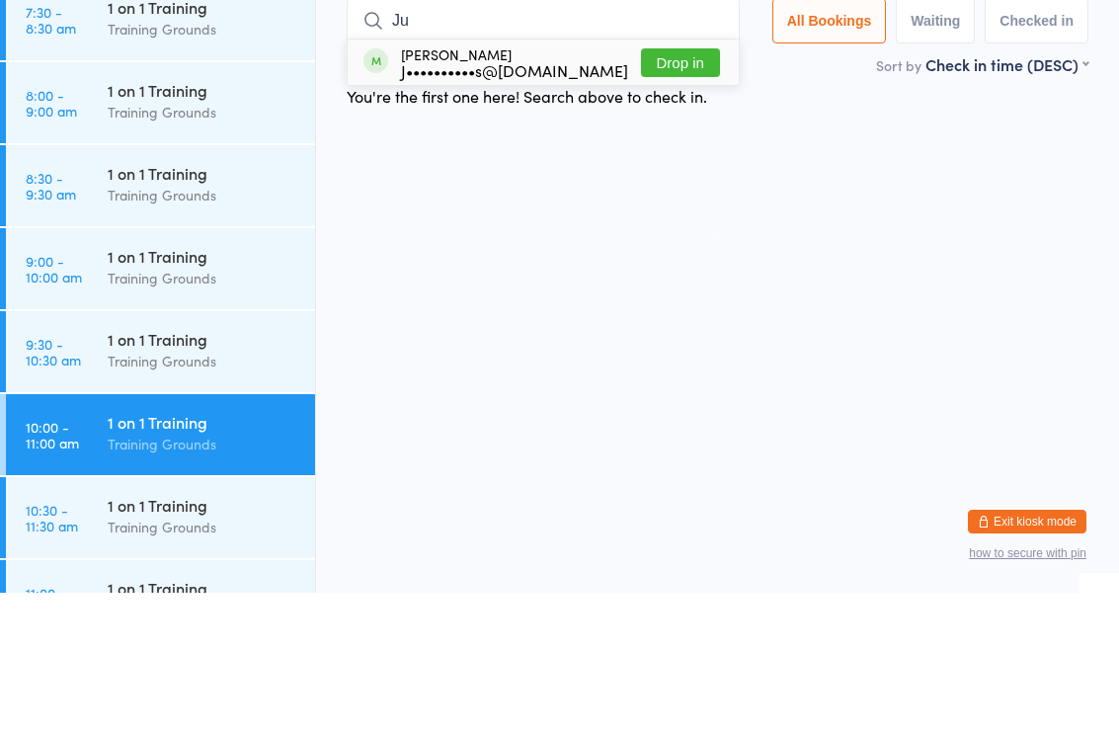
type input "Ju"
click at [535, 204] on div "J••••••••••s@[DOMAIN_NAME]" at bounding box center [514, 212] width 227 height 16
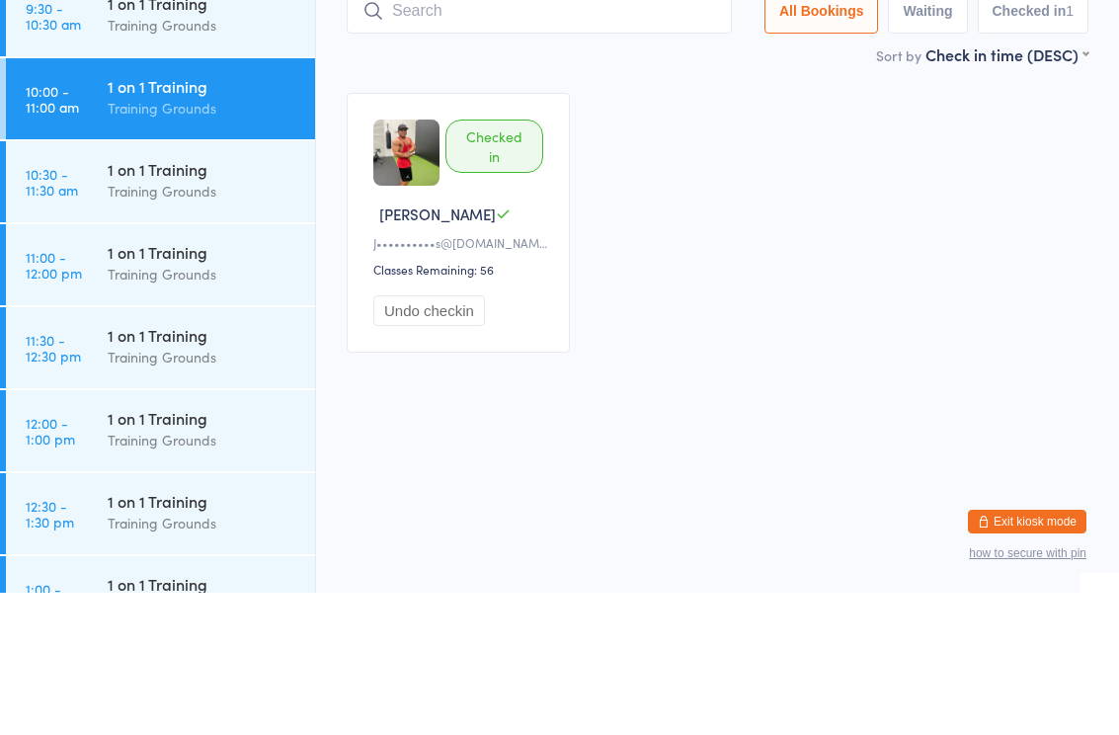
scroll to position [896, 0]
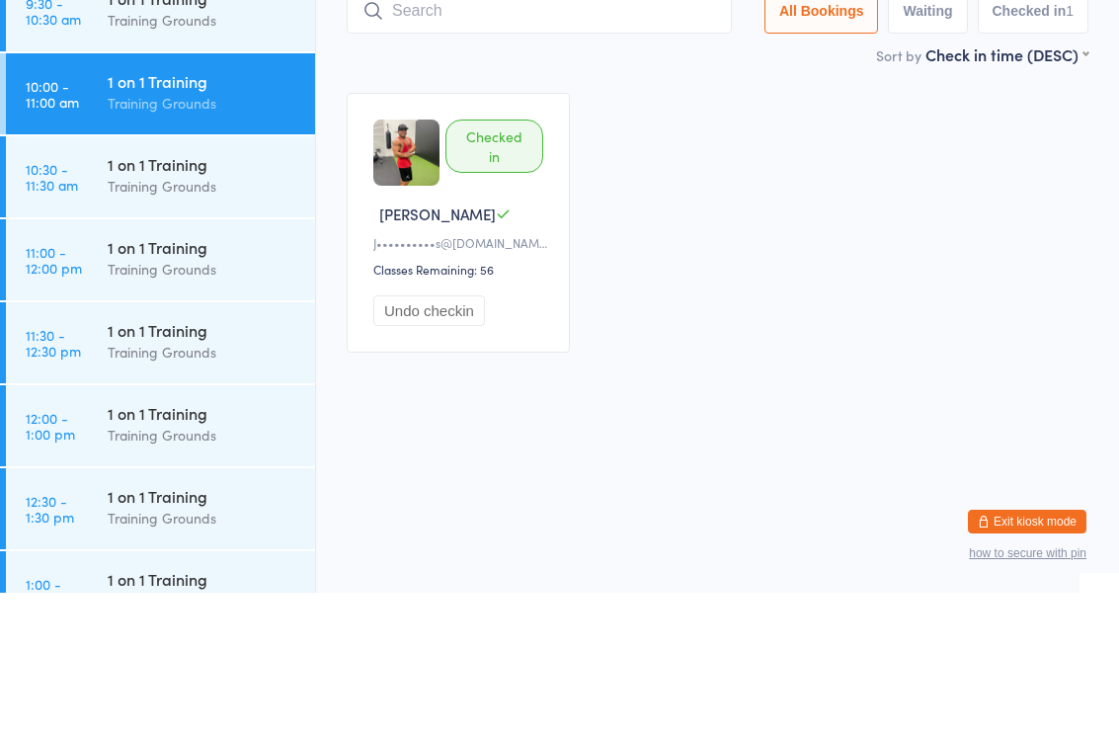
click at [179, 400] on div "Training Grounds" at bounding box center [203, 411] width 191 height 23
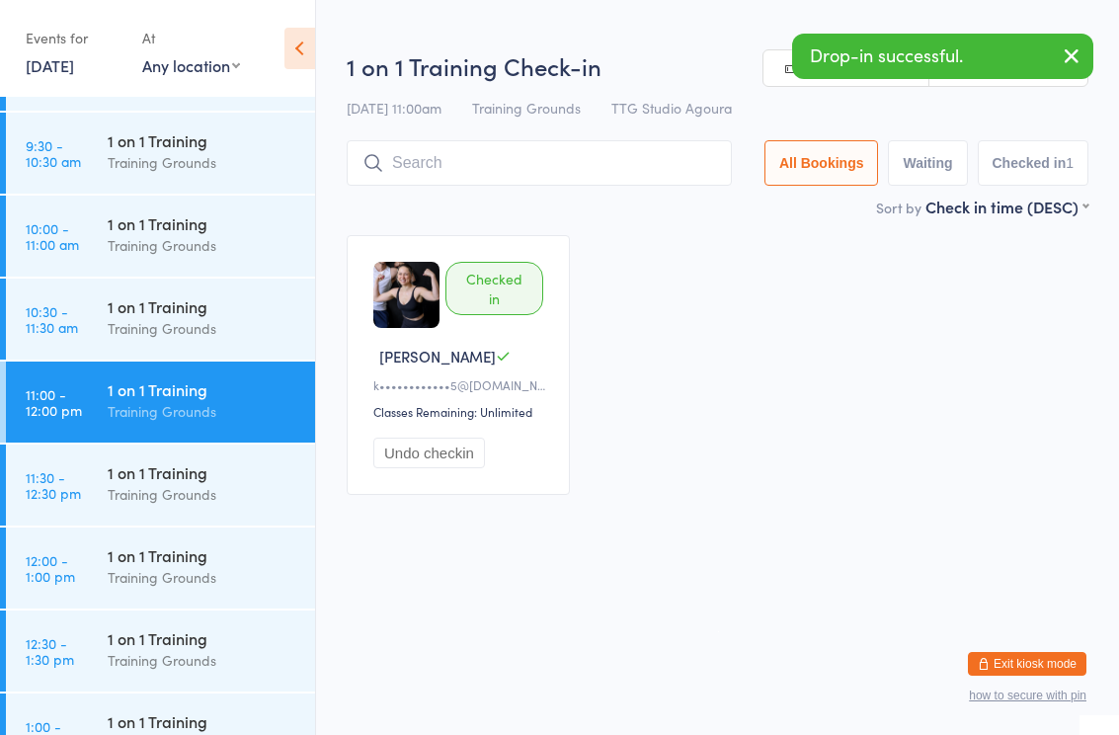
click at [445, 165] on input "search" at bounding box center [539, 162] width 385 height 45
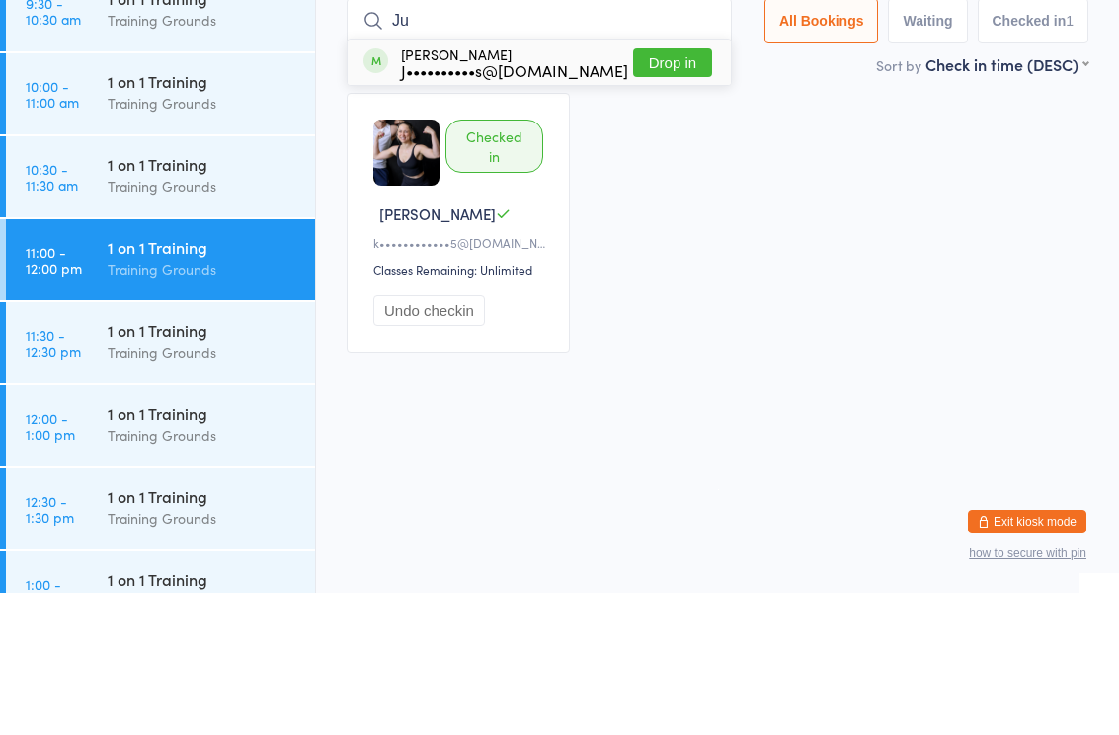
type input "Ju"
click at [516, 204] on div "J••••••••••s@[DOMAIN_NAME]" at bounding box center [514, 212] width 227 height 16
